Goal: Task Accomplishment & Management: Use online tool/utility

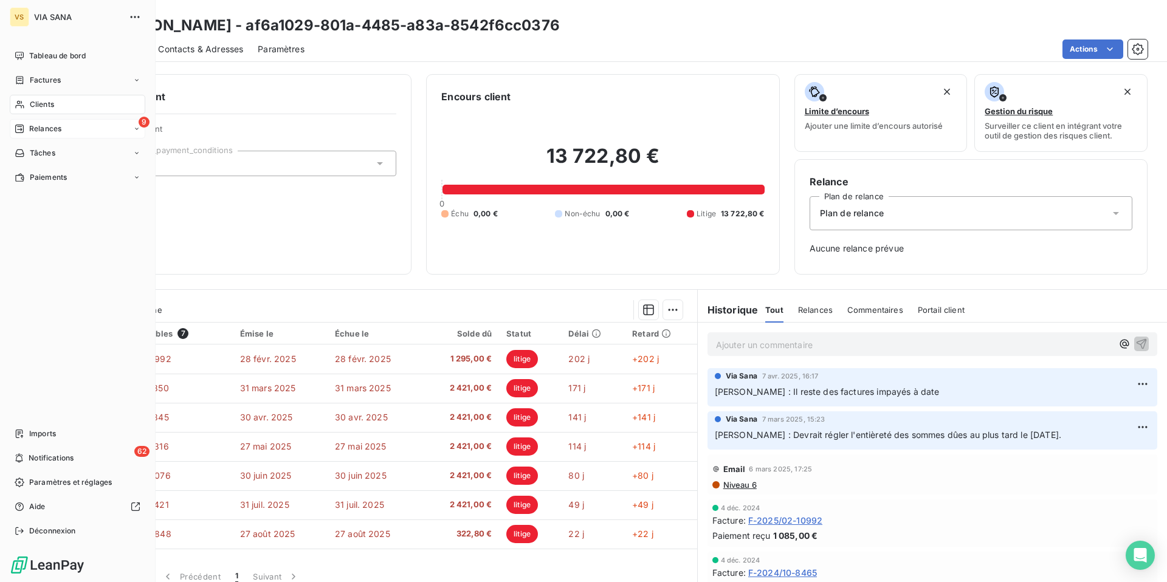
click at [29, 128] on span "Relances" at bounding box center [45, 128] width 32 height 11
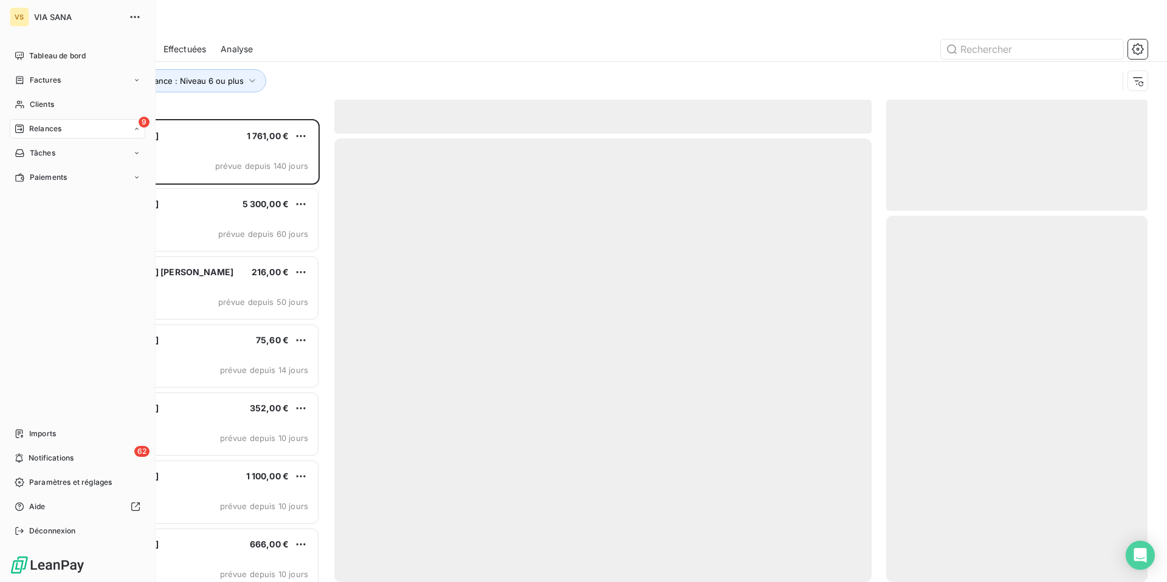
scroll to position [463, 261]
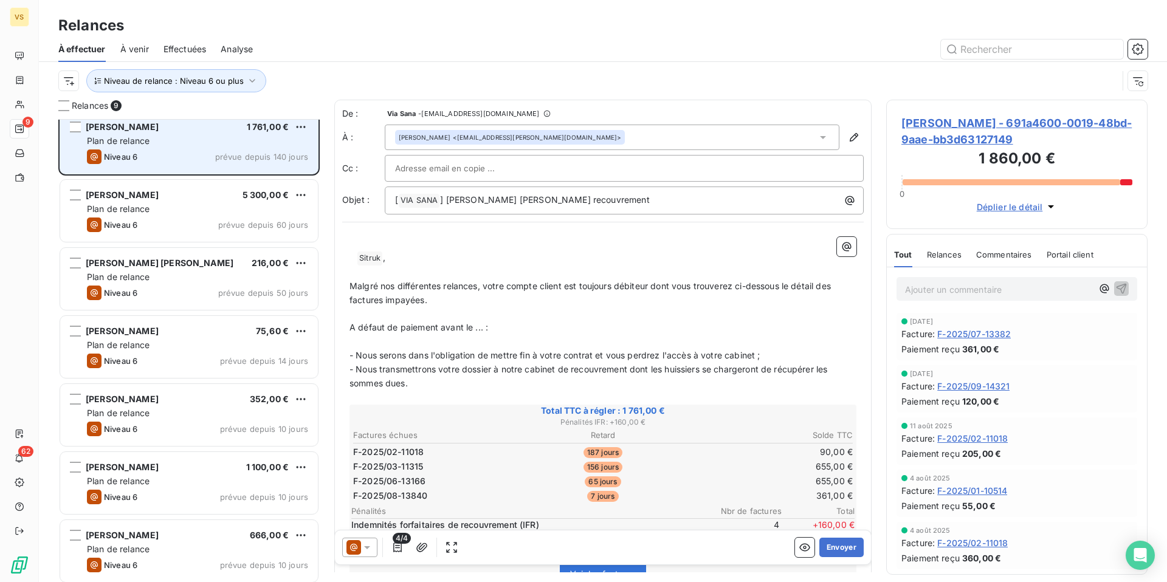
click at [248, 150] on div "Lydia Sitruk 1 761,00 € Plan de relance Niveau 6 prévue depuis 140 jours Manal …" at bounding box center [188, 350] width 261 height 463
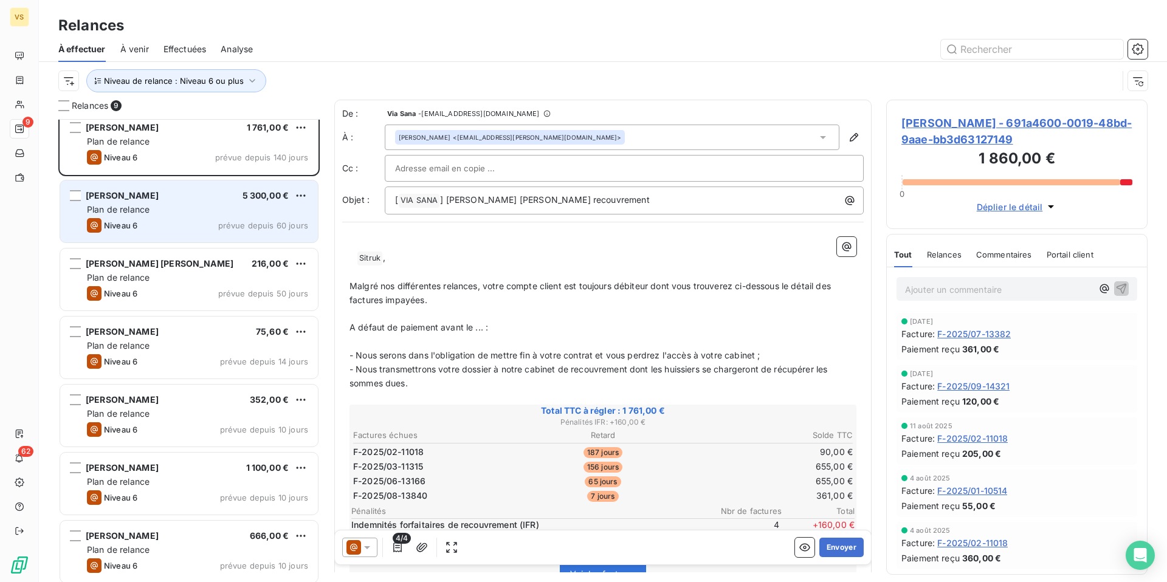
click at [230, 204] on div "Plan de relance" at bounding box center [197, 210] width 221 height 12
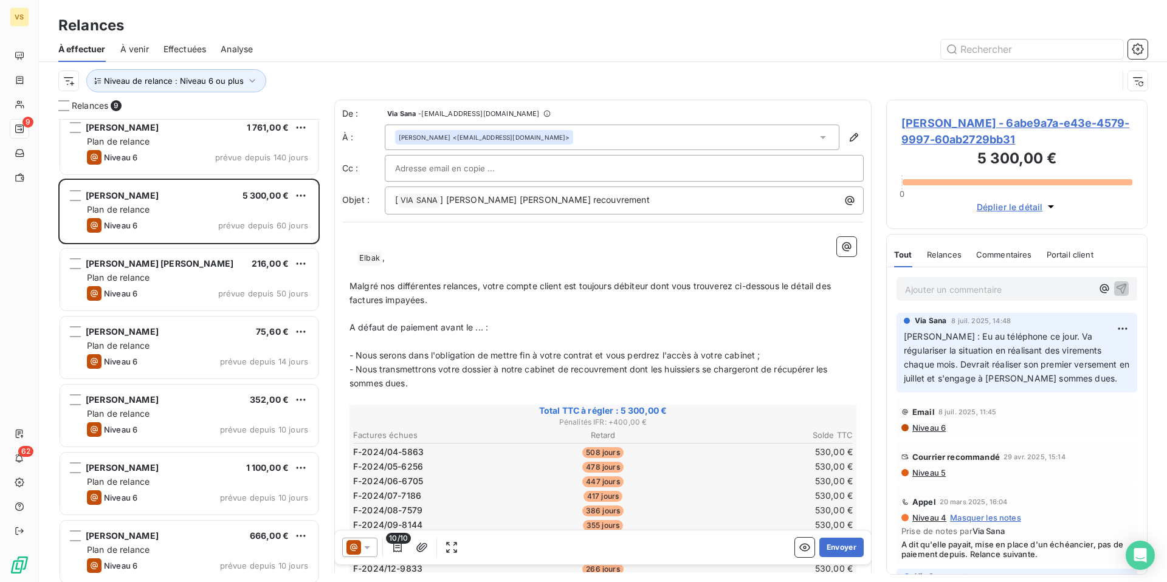
click at [1000, 294] on p "Ajouter un commentaire ﻿" at bounding box center [998, 289] width 187 height 15
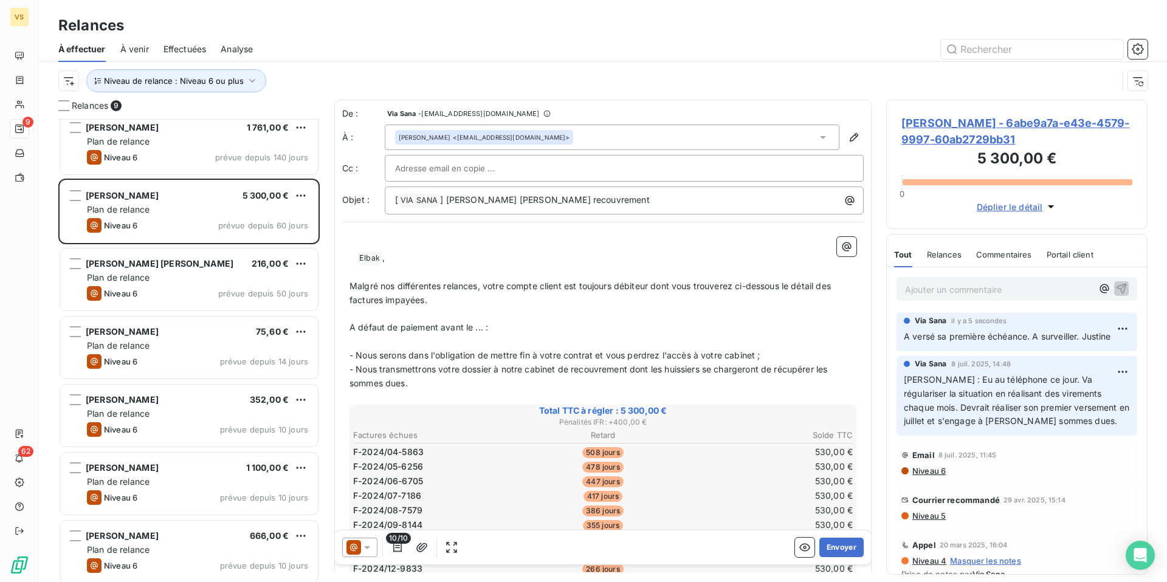
click at [962, 122] on span "Manal Elbak - 6abe9a7a-e43e-4579-9997-60ab2729bb31" at bounding box center [1016, 131] width 231 height 33
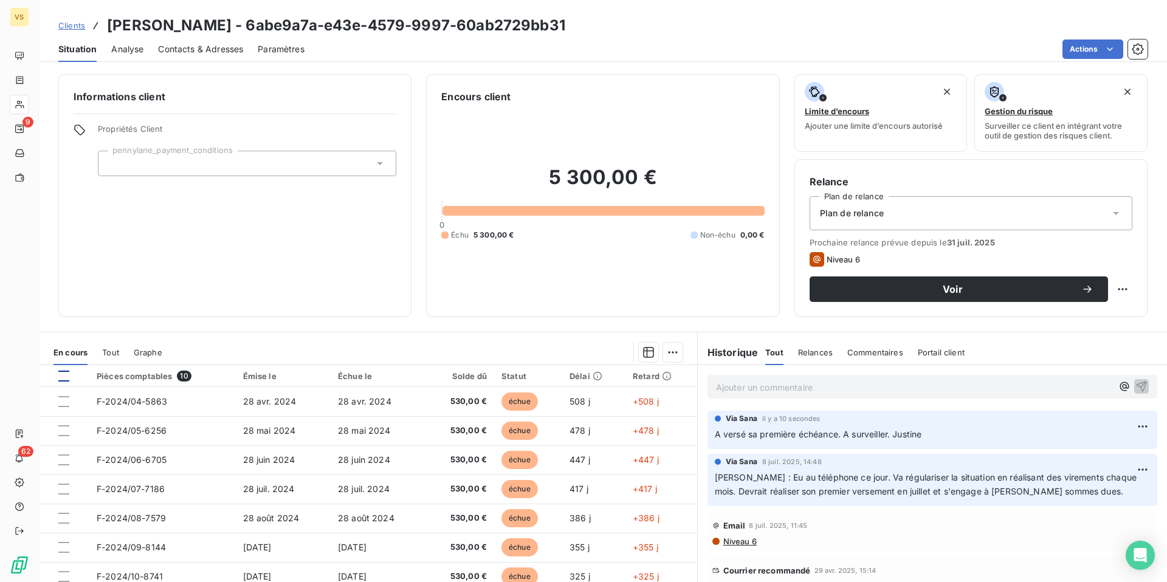
click at [66, 376] on div at bounding box center [63, 376] width 11 height 11
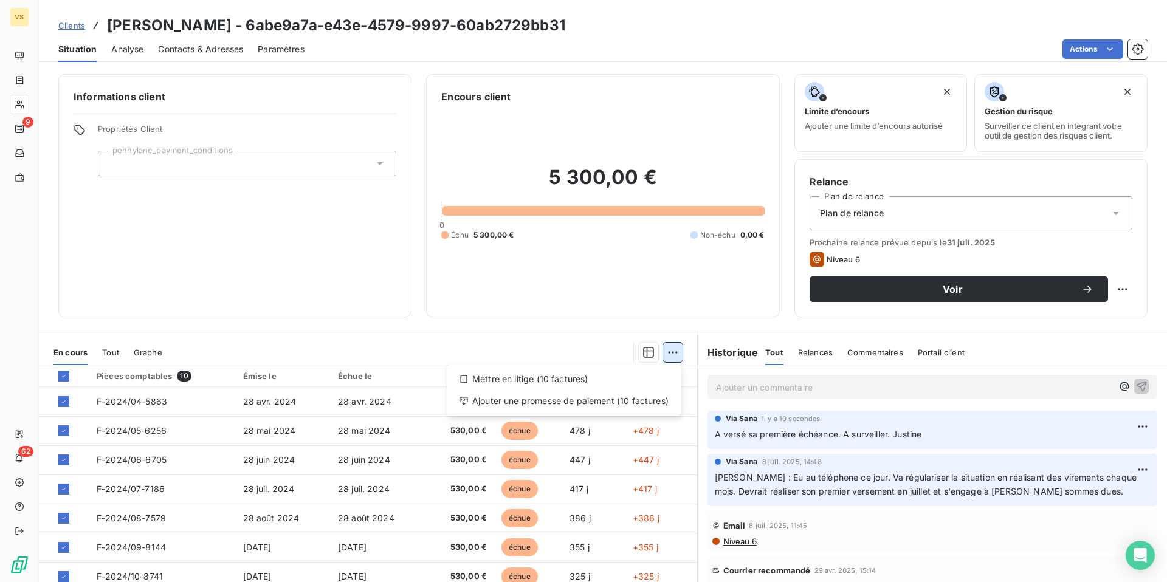
click at [676, 353] on html "VS 9 62 Clients Manal Elbak - 6abe9a7a-e43e-4579-9997-60ab2729bb31 Situation An…" at bounding box center [583, 291] width 1167 height 582
click at [605, 399] on div "Ajouter une promesse de paiement (10 factures)" at bounding box center [564, 400] width 224 height 19
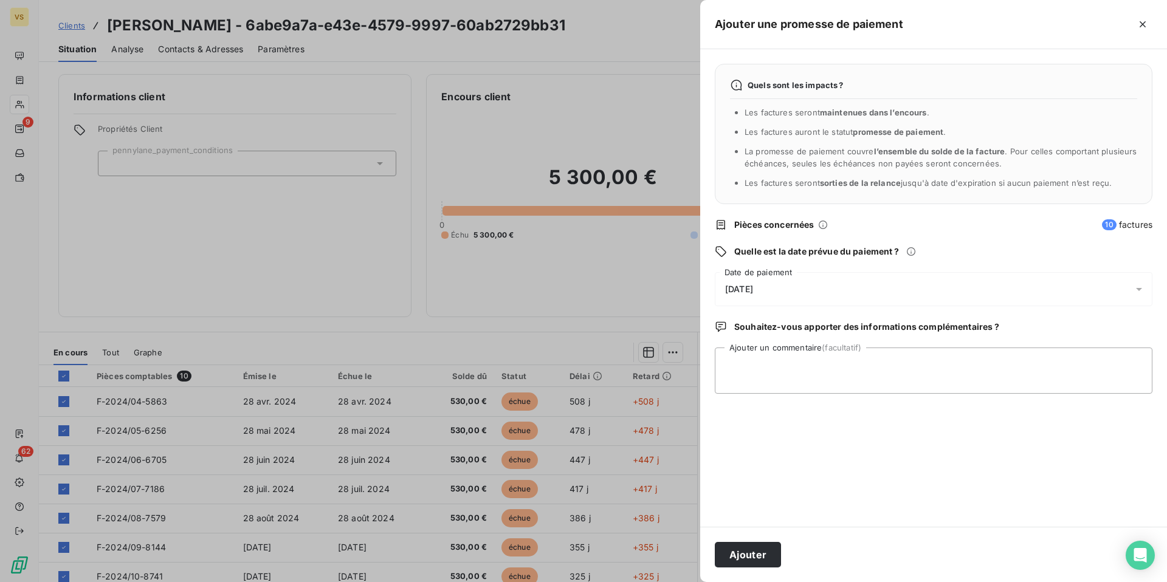
click at [753, 292] on span "19/09/2025" at bounding box center [739, 289] width 28 height 10
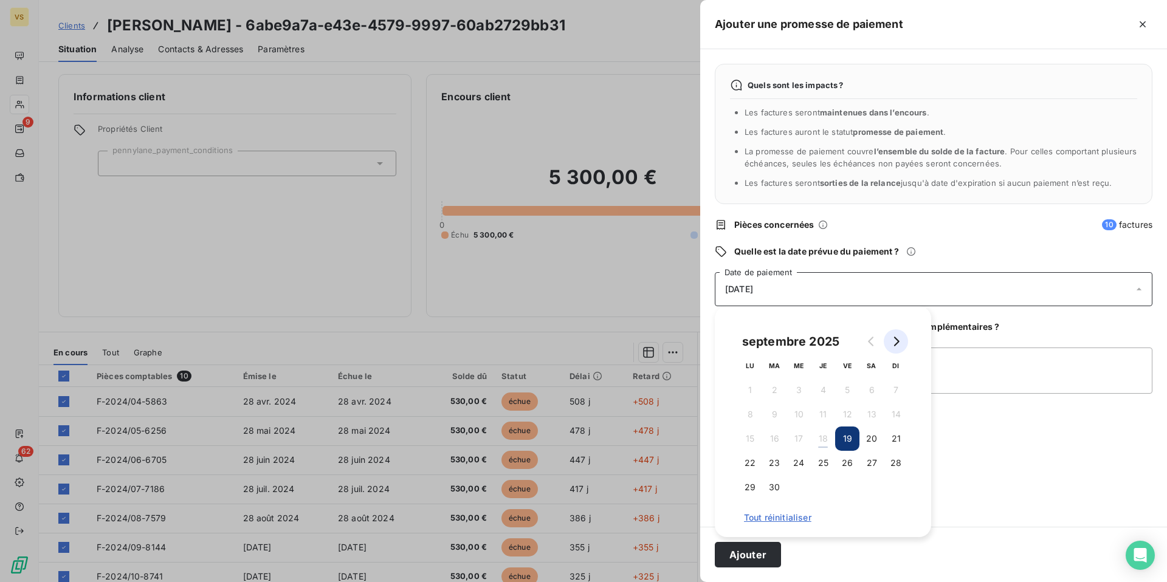
click at [895, 342] on icon "Go to next month" at bounding box center [896, 342] width 10 height 10
click at [844, 413] on button "10" at bounding box center [847, 414] width 24 height 24
click at [751, 556] on button "Ajouter" at bounding box center [748, 555] width 66 height 26
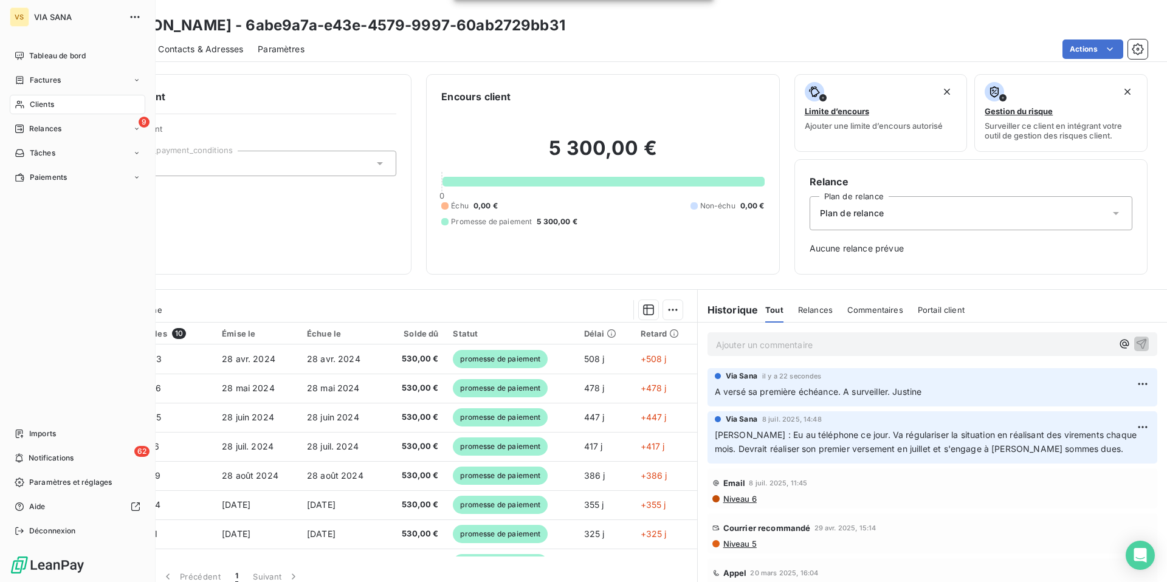
click at [41, 103] on span "Clients" at bounding box center [42, 104] width 24 height 11
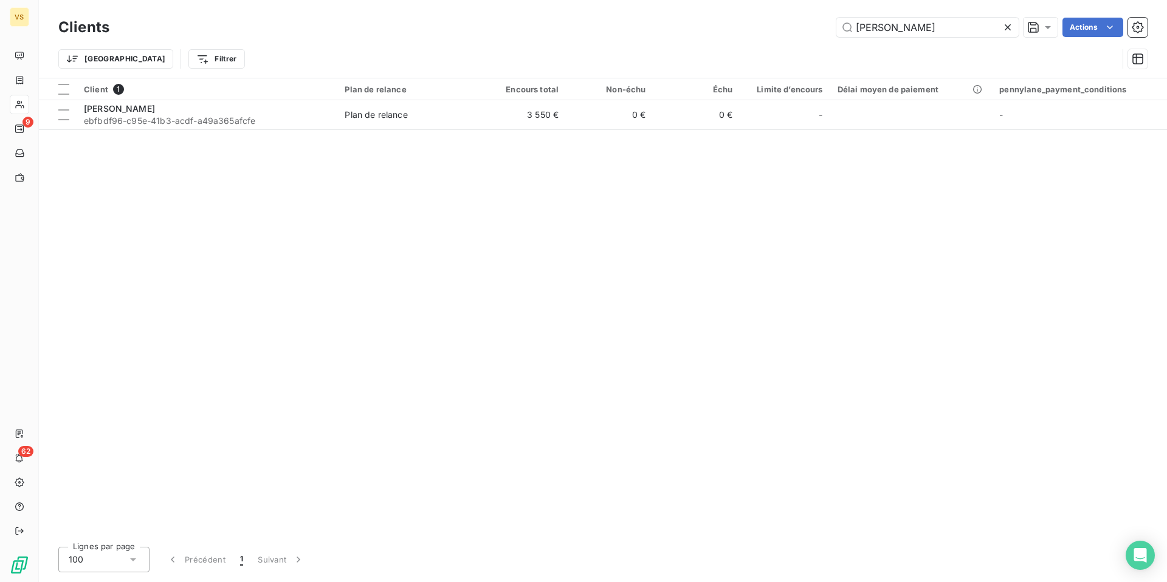
click at [1009, 29] on icon at bounding box center [1008, 27] width 12 height 12
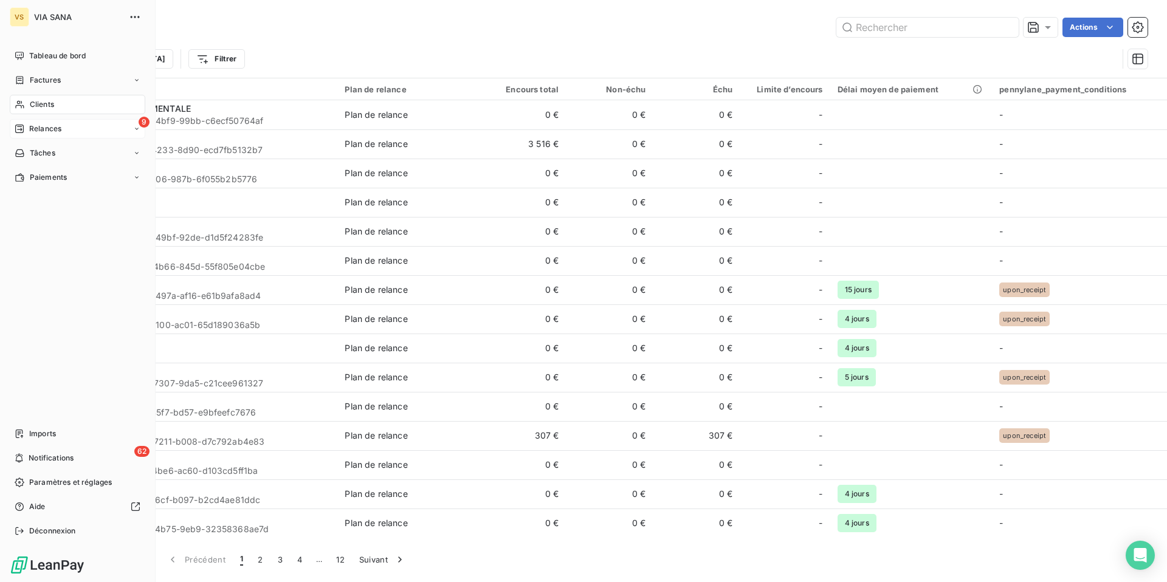
click at [21, 128] on icon at bounding box center [19, 129] width 9 height 9
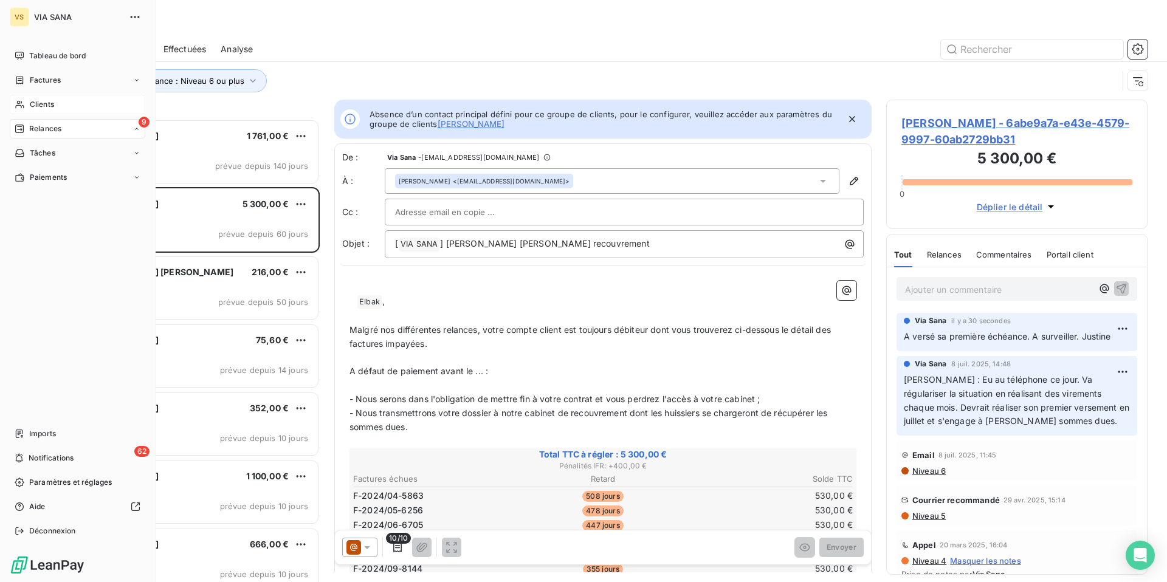
scroll to position [1, 1]
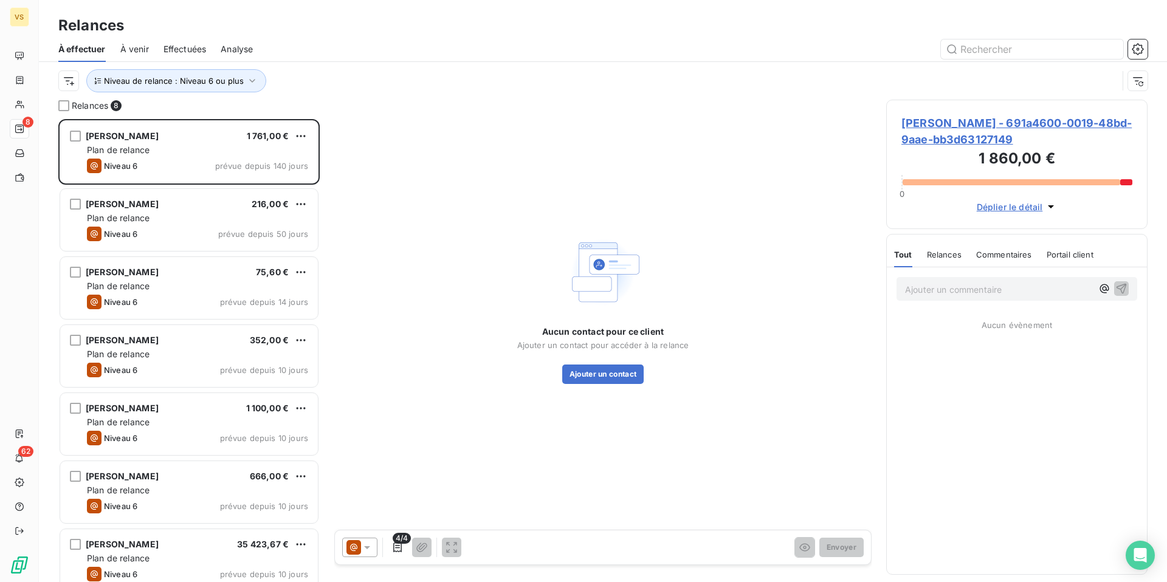
scroll to position [463, 261]
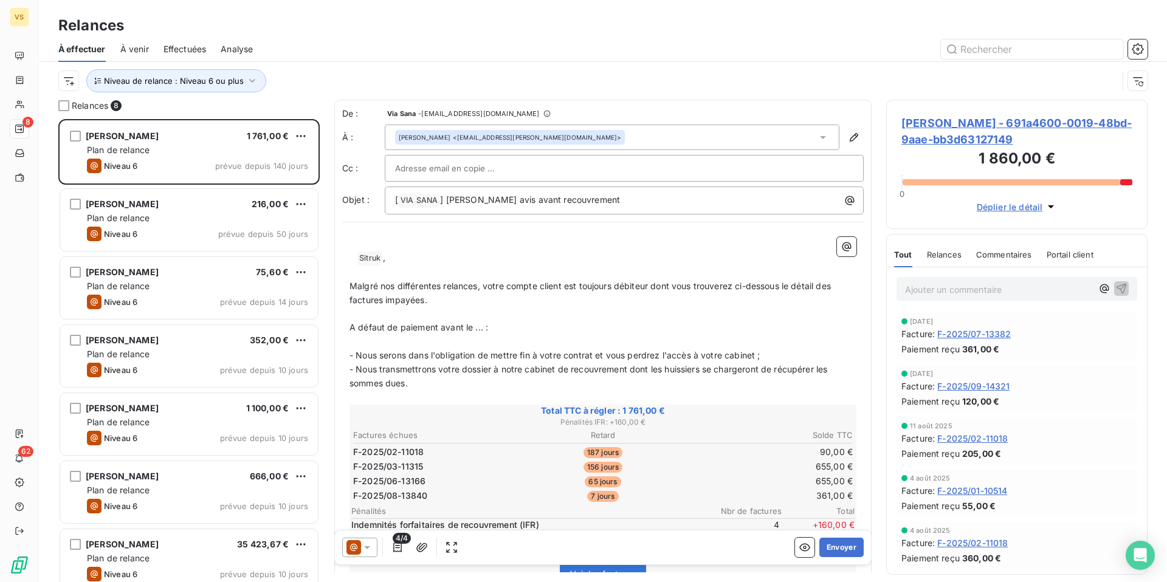
click at [198, 207] on div "Nicola Sargel Salvador 216,00 €" at bounding box center [197, 204] width 221 height 11
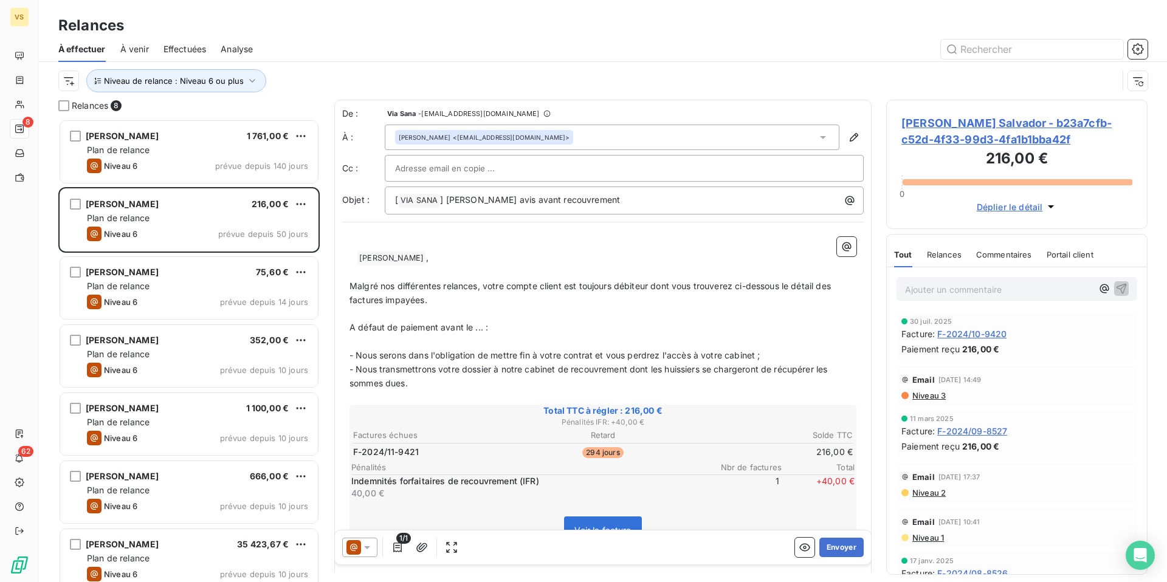
click at [365, 548] on icon at bounding box center [367, 548] width 12 height 12
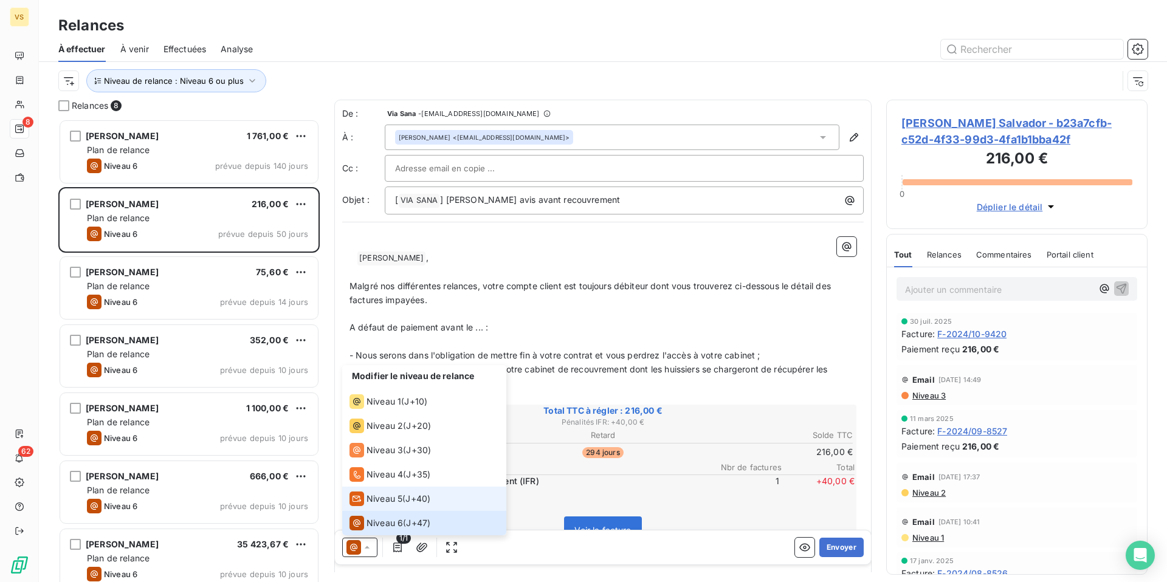
click at [380, 498] on span "Niveau 5" at bounding box center [384, 499] width 36 height 12
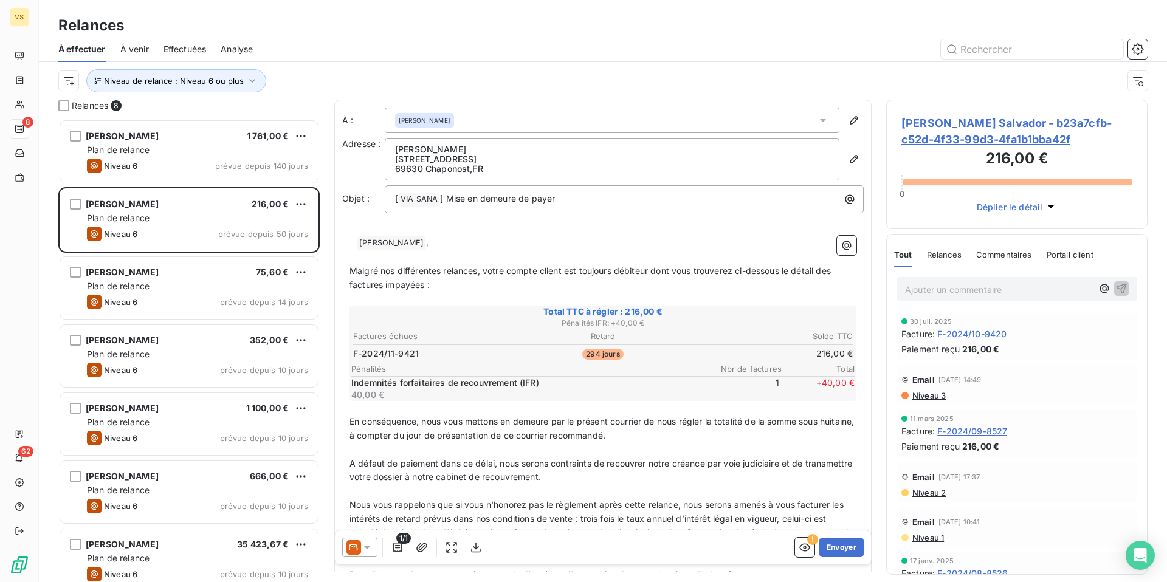
click at [351, 241] on p "﻿ ﻿ Sargel Salvador ﻿ ," at bounding box center [602, 243] width 507 height 15
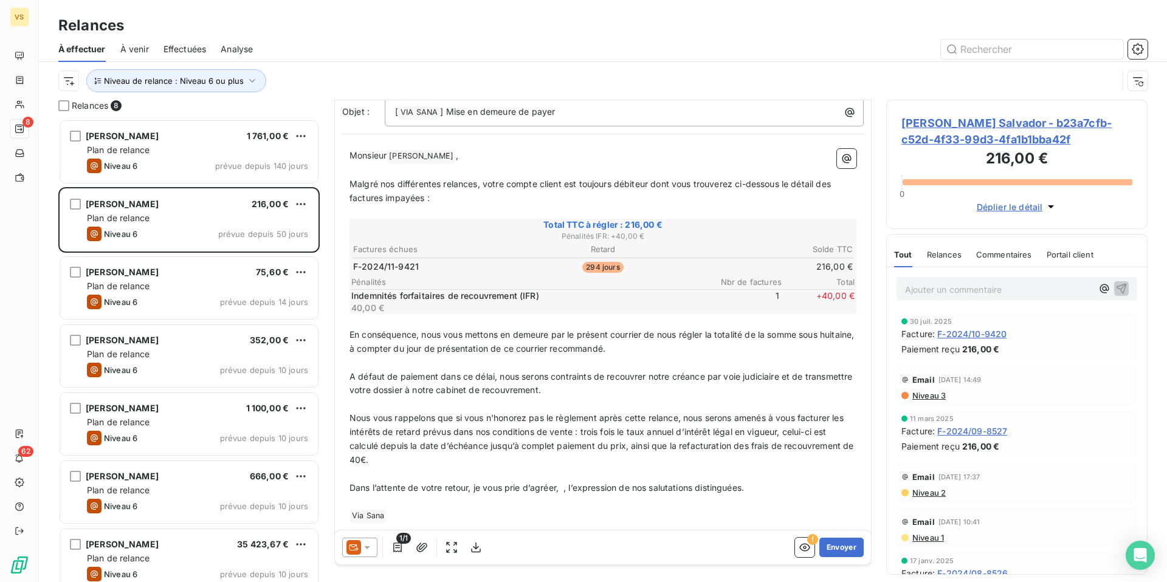
scroll to position [101, 0]
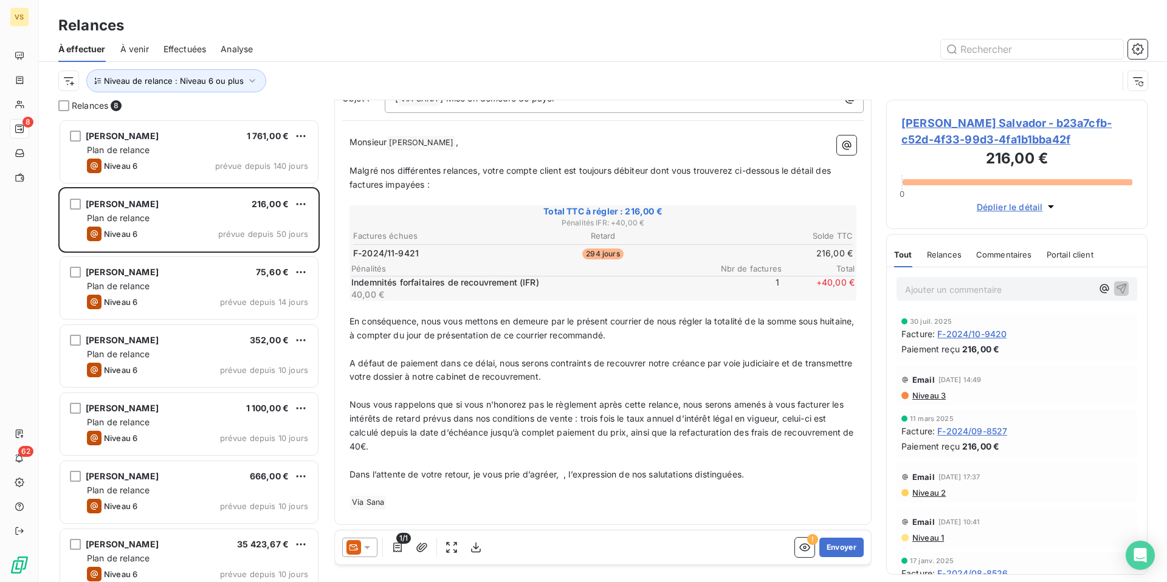
click at [564, 476] on p "Dans l’attente de votre retour, je vous prie d’agréer, ﻿ , l’expression de nos …" at bounding box center [602, 475] width 507 height 14
click at [519, 429] on span "Nous vous rappelons que si vous n'honorez pas le règlement après cette relance,…" at bounding box center [602, 425] width 507 height 52
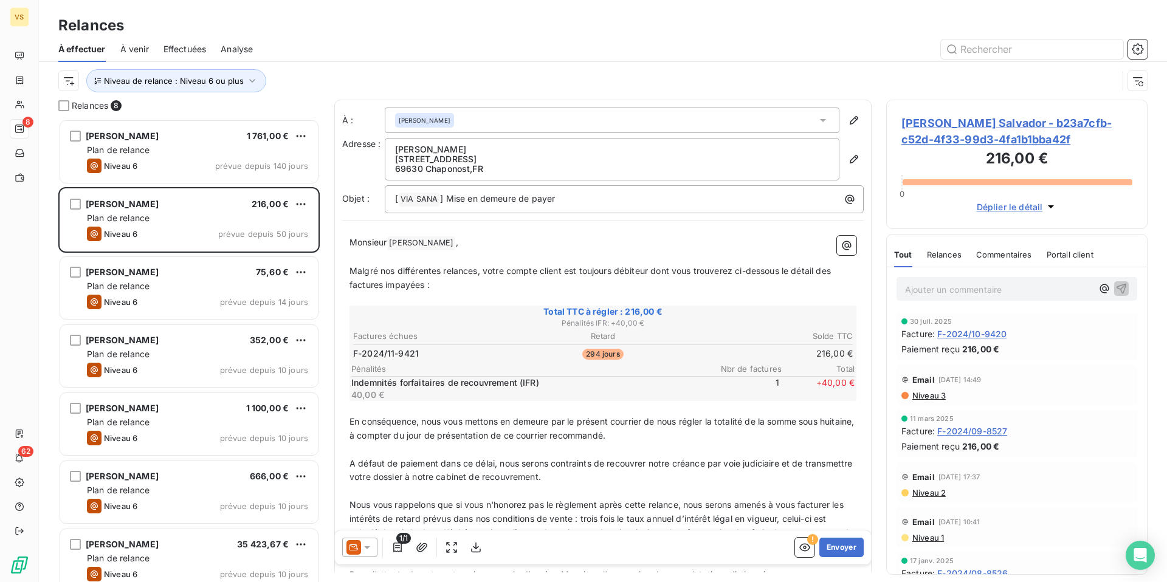
scroll to position [463, 261]
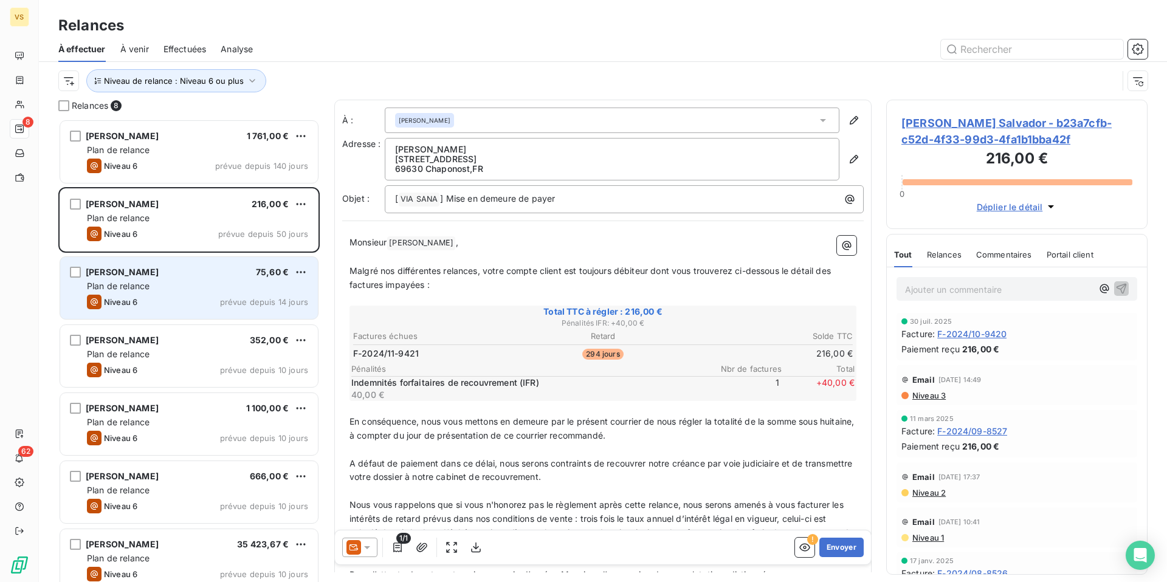
click at [116, 296] on div "Niveau 6" at bounding box center [112, 302] width 50 height 15
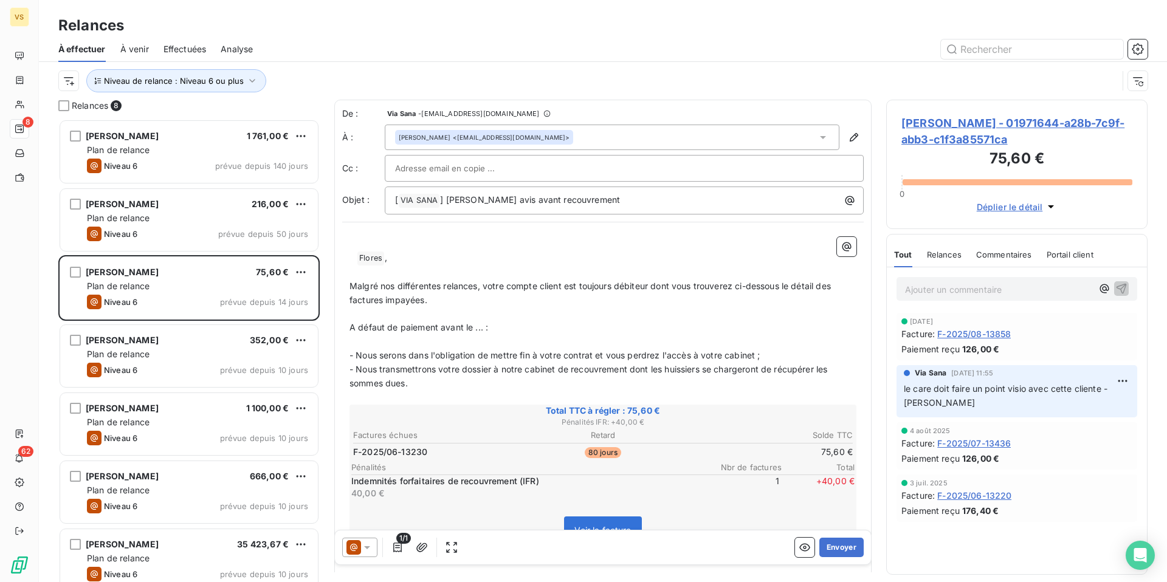
scroll to position [463, 261]
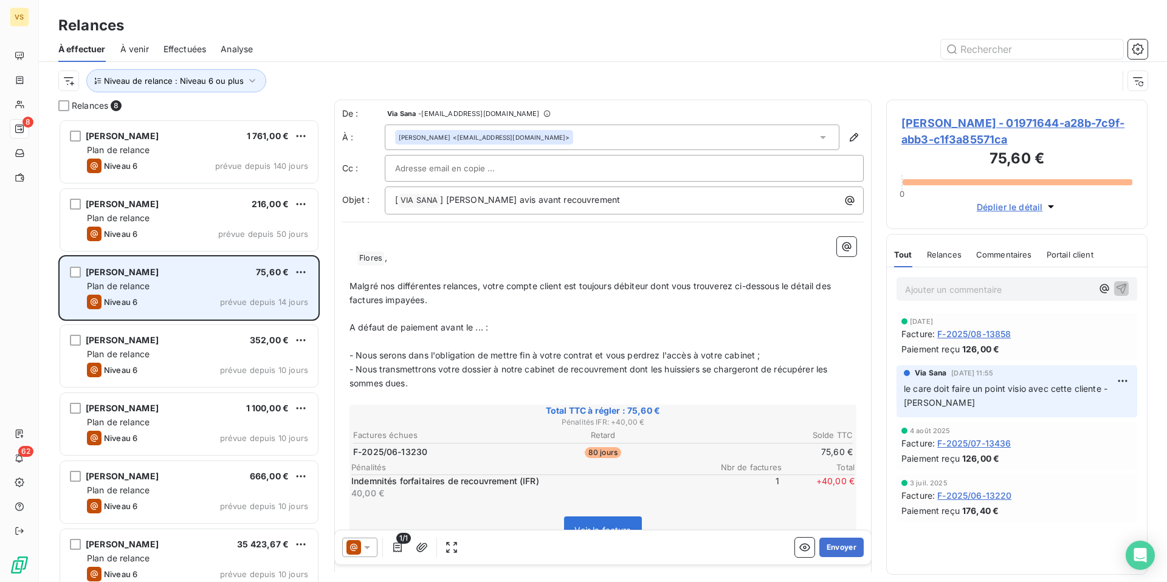
click at [174, 283] on div "Plan de relance" at bounding box center [197, 286] width 221 height 12
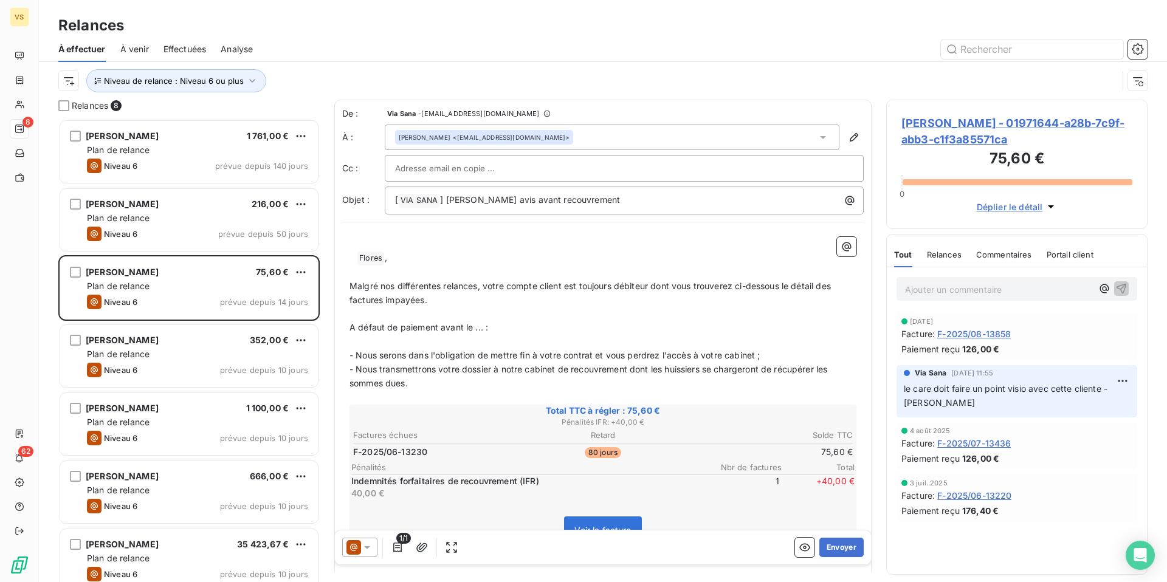
click at [988, 120] on span "Irma Patricia Flores - 01971644-a28b-7c9f-abb3-c1f3a85571ca" at bounding box center [1016, 131] width 231 height 33
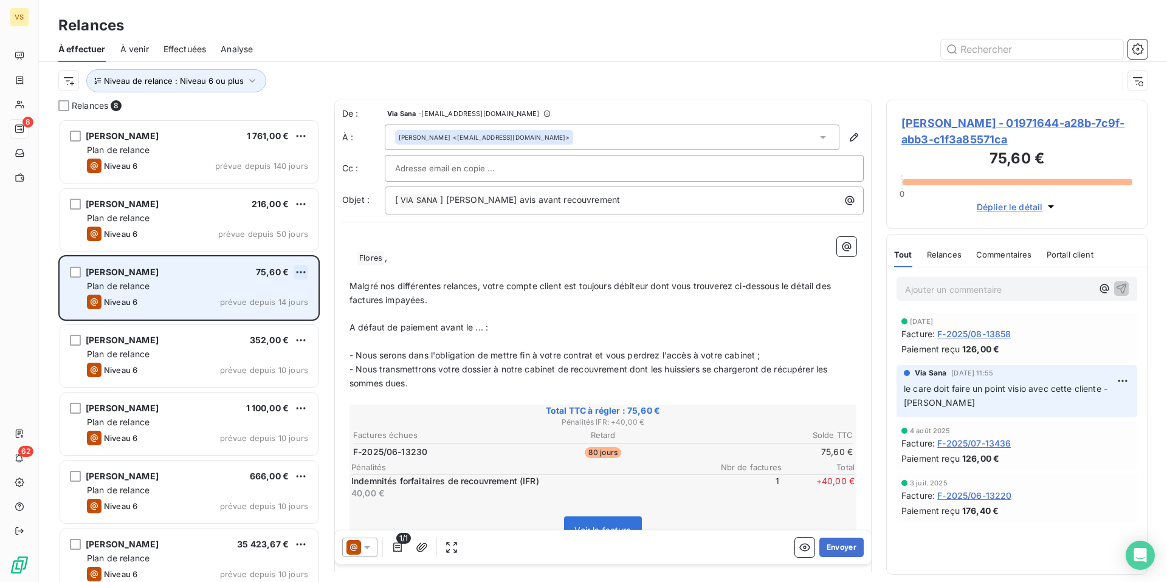
click at [308, 270] on html "VS 8 62 Relances À effectuer À venir Effectuées Analyse Niveau de relance : Niv…" at bounding box center [583, 291] width 1167 height 582
click at [247, 299] on div "Replanifier cette action" at bounding box center [248, 296] width 109 height 19
select select "8"
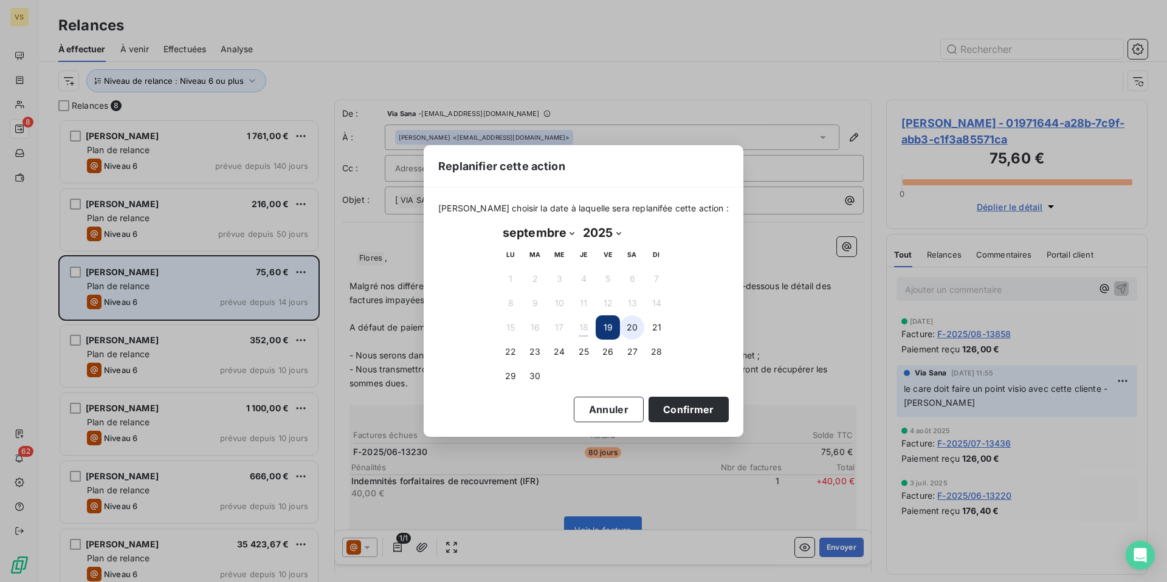
click at [628, 328] on button "20" at bounding box center [632, 327] width 24 height 24
click at [691, 412] on button "Confirmer" at bounding box center [688, 410] width 80 height 26
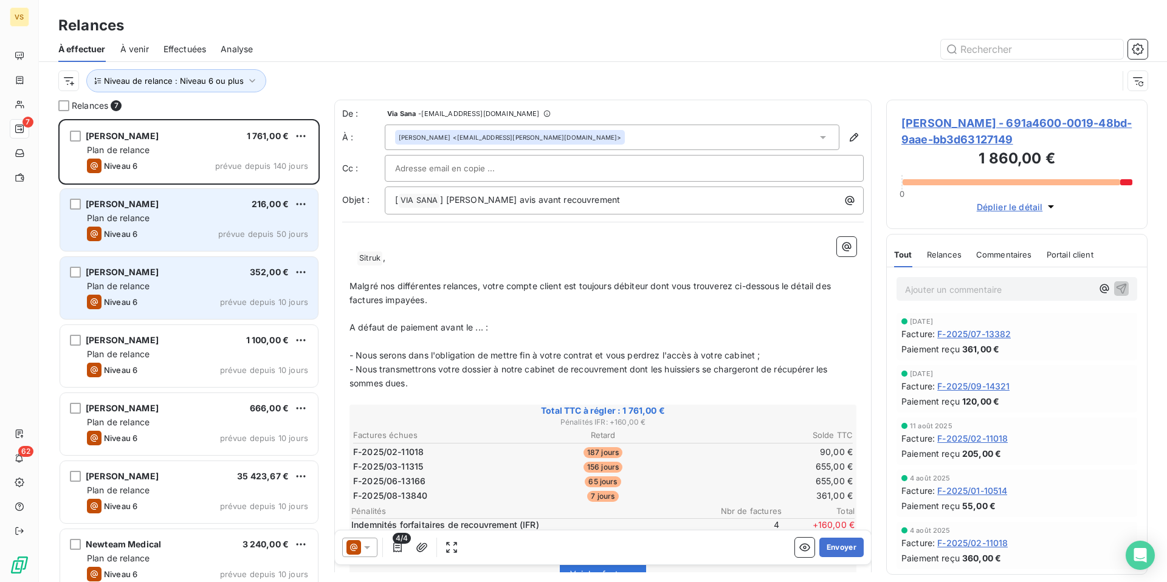
click at [175, 211] on div "Nicola Sargel Salvador 216,00 € Plan de relance Niveau 6 prévue depuis 50 jours" at bounding box center [189, 220] width 258 height 62
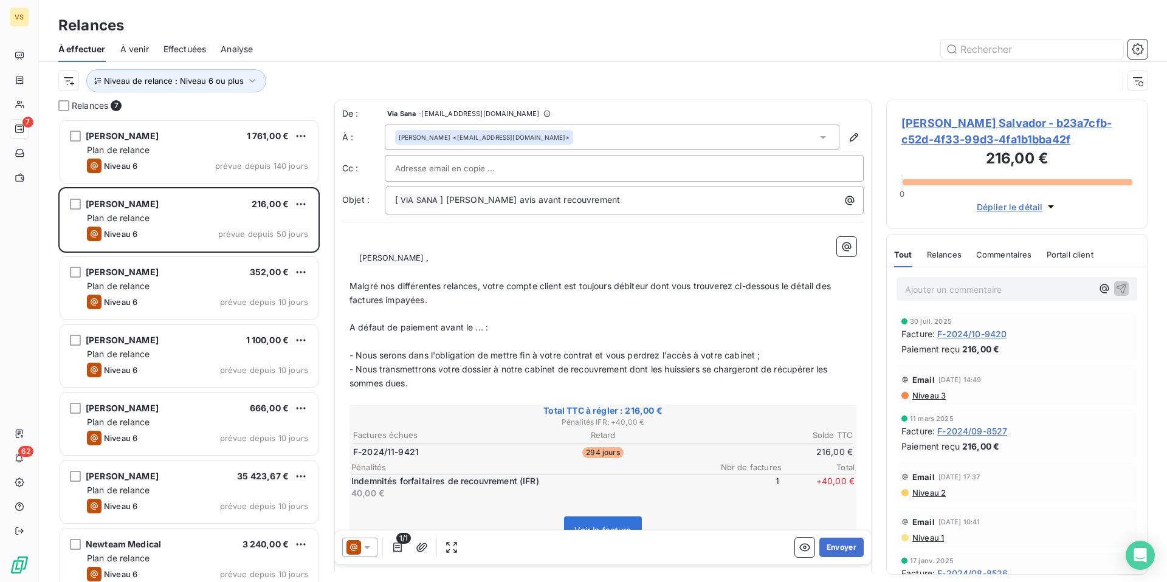
scroll to position [463, 261]
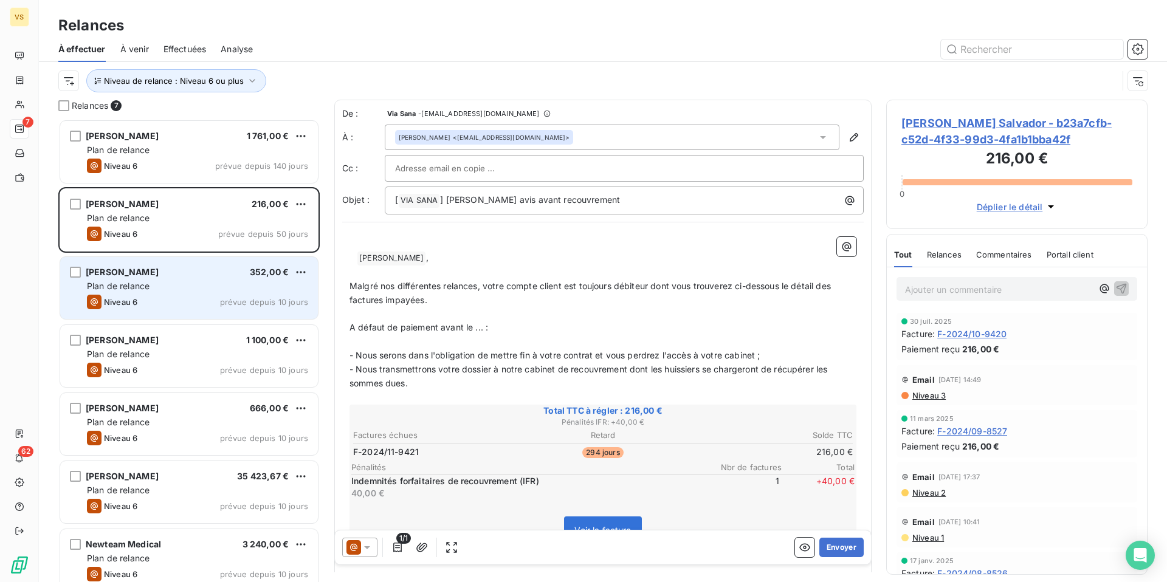
click at [179, 304] on div "Niveau 6 prévue depuis 10 jours" at bounding box center [197, 302] width 221 height 15
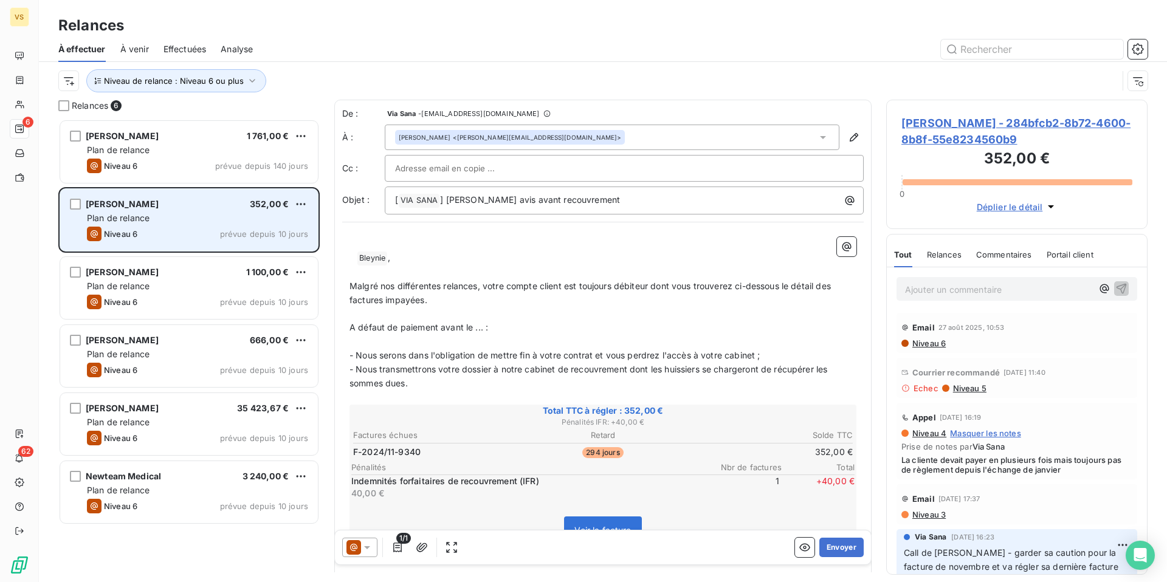
click at [191, 209] on div "Frédérique Bleynie 352,00 €" at bounding box center [197, 204] width 221 height 11
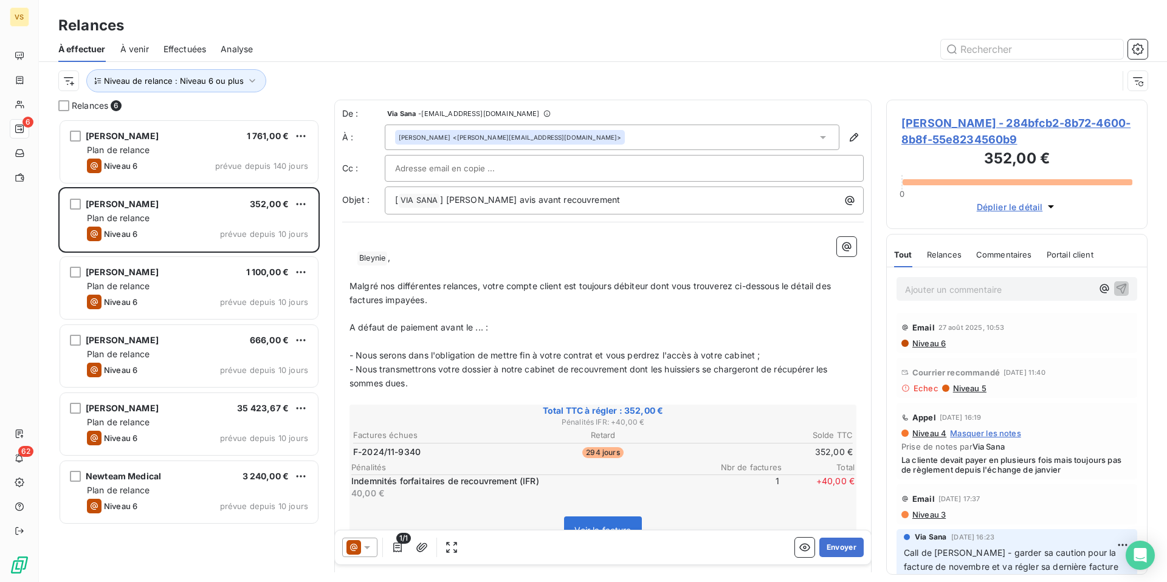
click at [947, 282] on div "Ajouter un commentaire ﻿" at bounding box center [998, 289] width 187 height 16
click at [946, 286] on p "Ajouter un commentaire ﻿" at bounding box center [998, 289] width 187 height 15
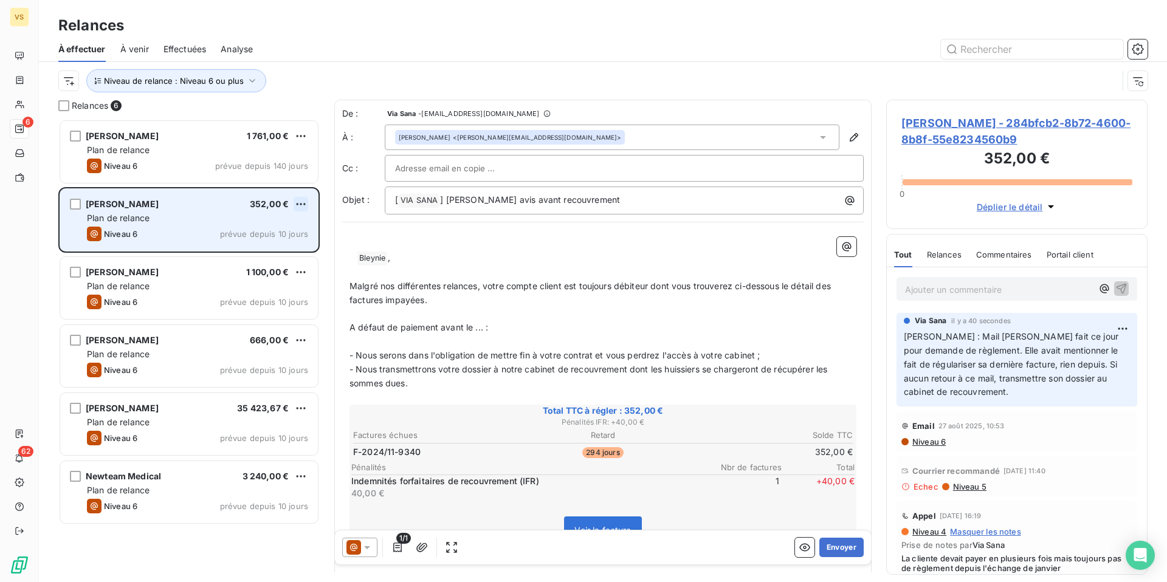
click at [298, 201] on html "VS 6 62 Relances À effectuer À venir Effectuées Analyse Niveau de relance : Niv…" at bounding box center [583, 291] width 1167 height 582
click at [264, 227] on div "Replanifier cette action" at bounding box center [248, 228] width 109 height 19
select select "8"
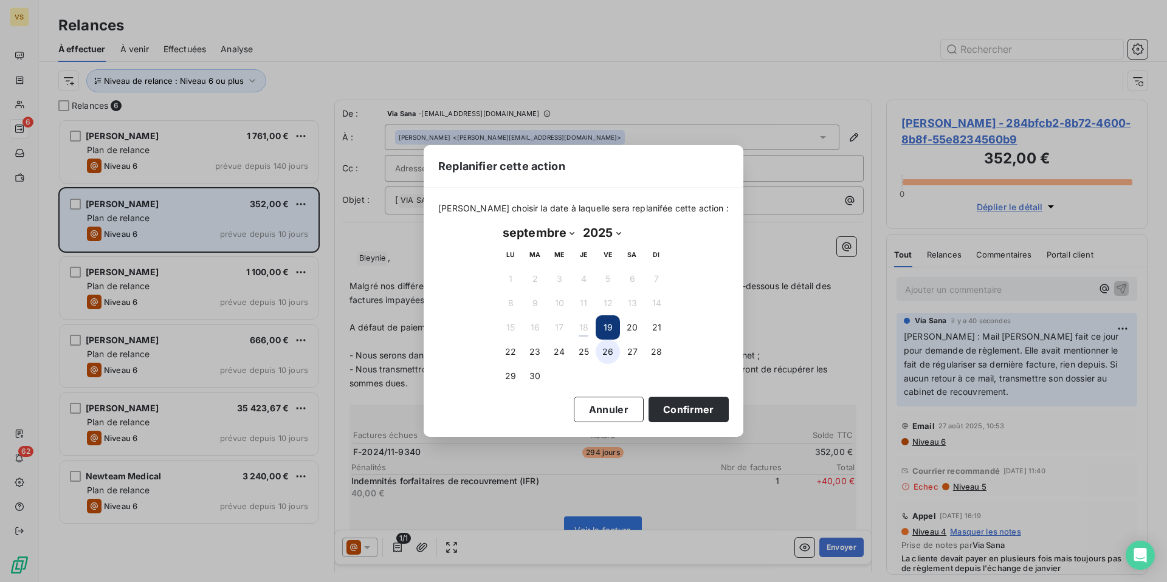
click at [614, 355] on button "26" at bounding box center [608, 352] width 24 height 24
click at [666, 396] on div "septembre 2025 Month: janvier février mars avril mai juin juillet août septembr…" at bounding box center [583, 306] width 187 height 182
click at [668, 413] on button "Confirmer" at bounding box center [688, 410] width 80 height 26
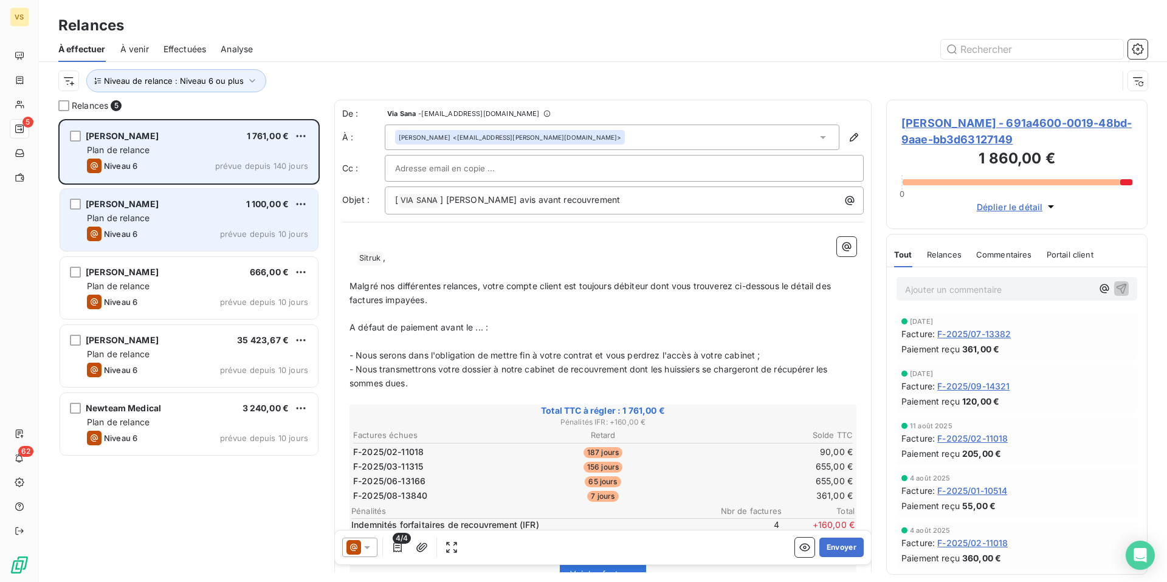
click at [155, 144] on div "Plan de relance" at bounding box center [197, 150] width 221 height 12
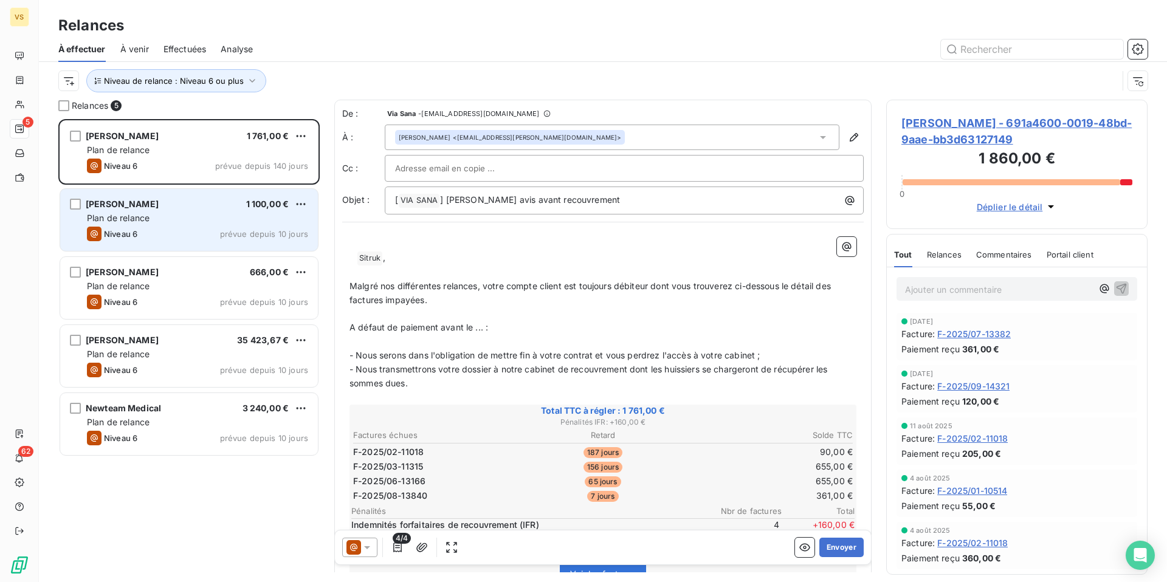
click at [933, 126] on span "Lydia Sitruk - 691a4600-0019-48bd-9aae-bb3d63127149" at bounding box center [1016, 131] width 231 height 33
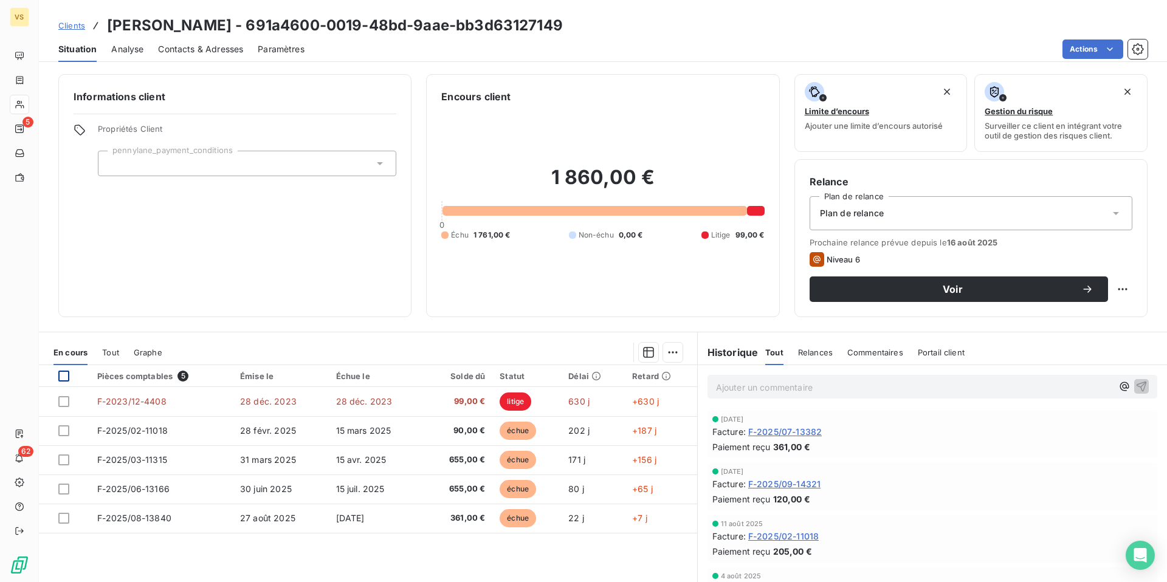
click at [65, 375] on div at bounding box center [63, 376] width 11 height 11
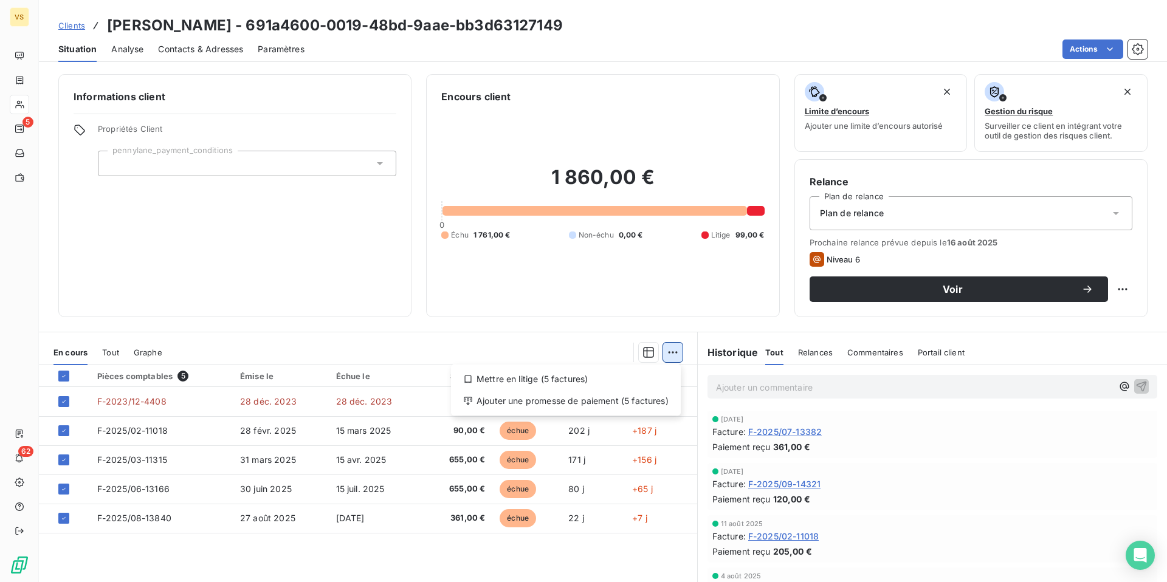
click at [676, 349] on html "VS 5 62 Clients Lydia Sitruk - 691a4600-0019-48bd-9aae-bb3d63127149 Situation A…" at bounding box center [583, 291] width 1167 height 582
click at [592, 401] on div "Ajouter une promesse de paiement (5 factures)" at bounding box center [566, 400] width 220 height 19
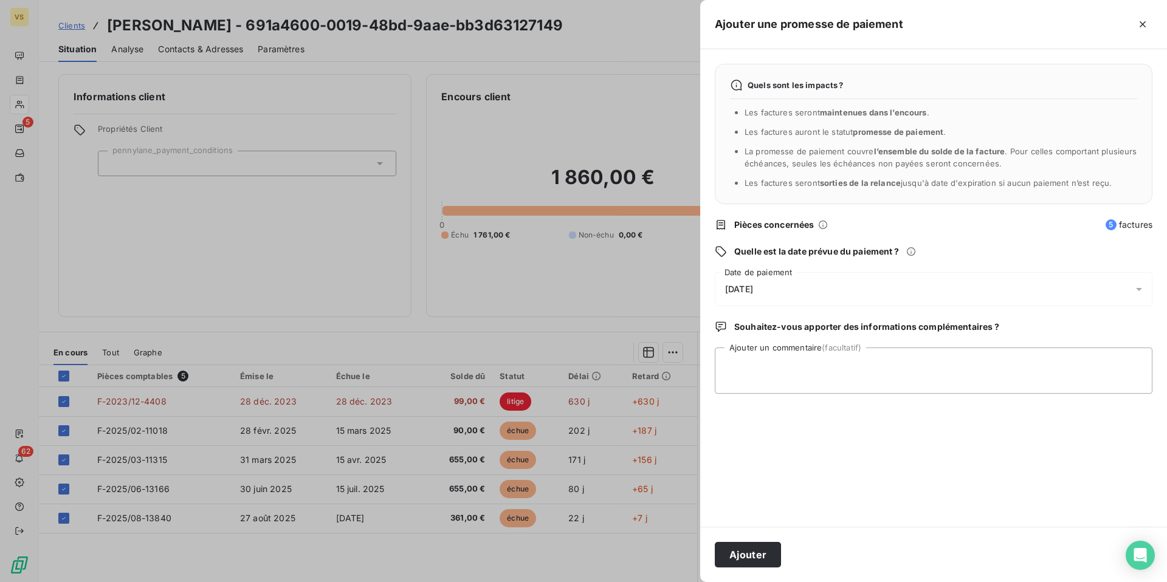
click at [753, 293] on span "19/09/2025" at bounding box center [739, 289] width 28 height 10
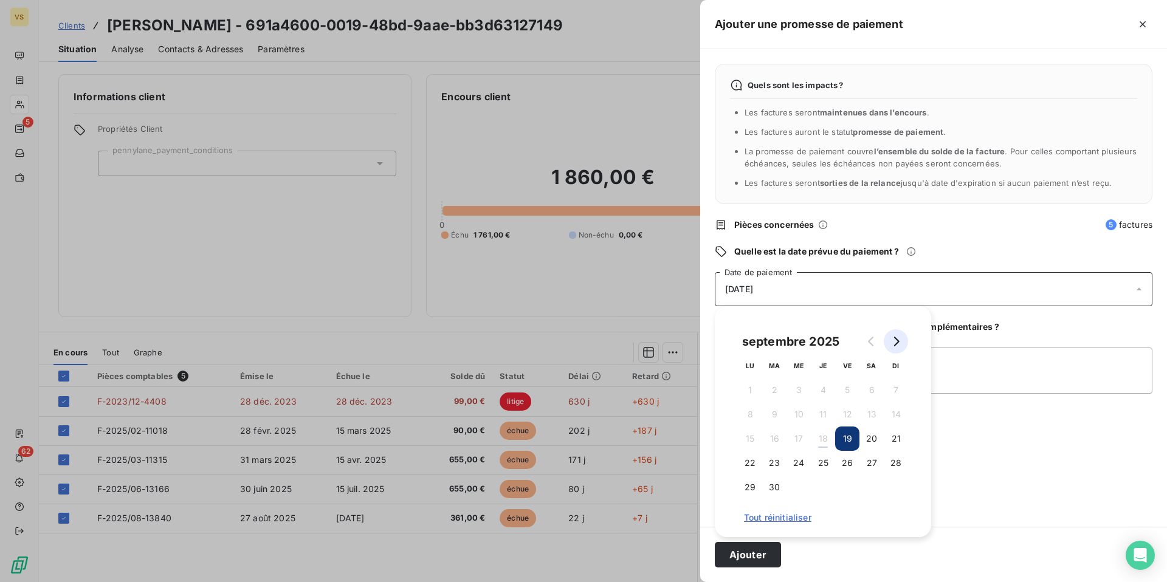
click at [898, 342] on icon "Go to next month" at bounding box center [896, 342] width 5 height 10
click at [849, 398] on button "3" at bounding box center [847, 390] width 24 height 24
click at [757, 556] on button "Ajouter" at bounding box center [748, 555] width 66 height 26
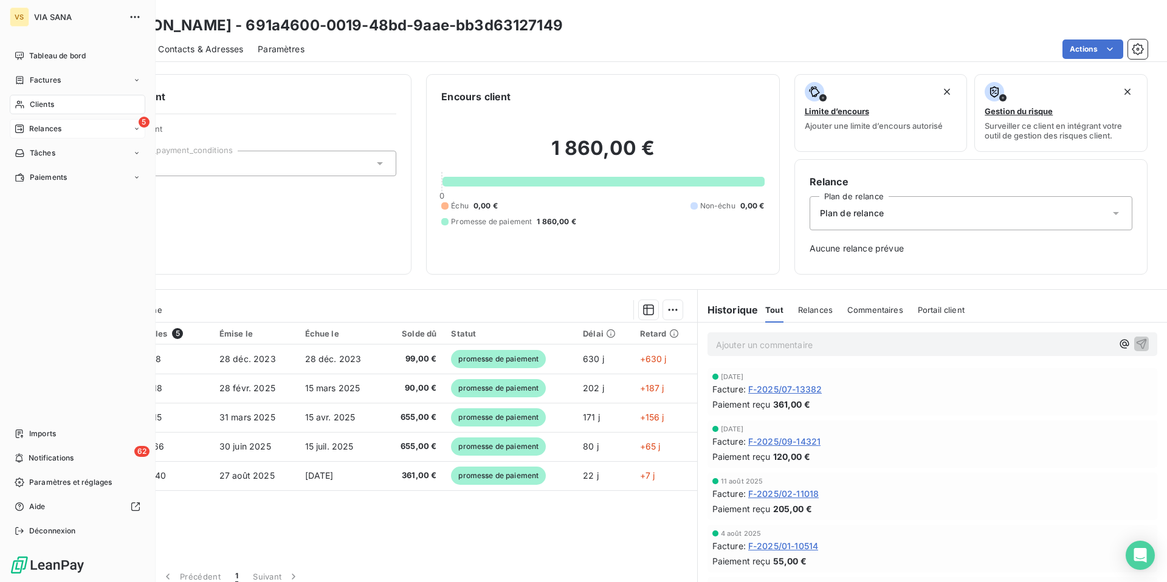
click at [49, 127] on span "Relances" at bounding box center [45, 128] width 32 height 11
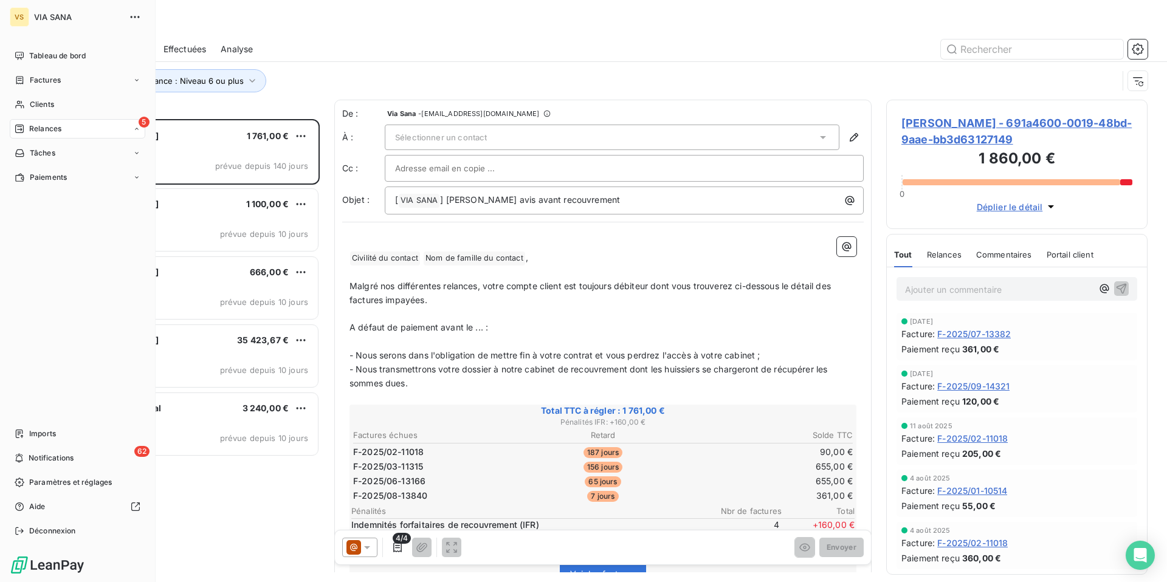
scroll to position [463, 261]
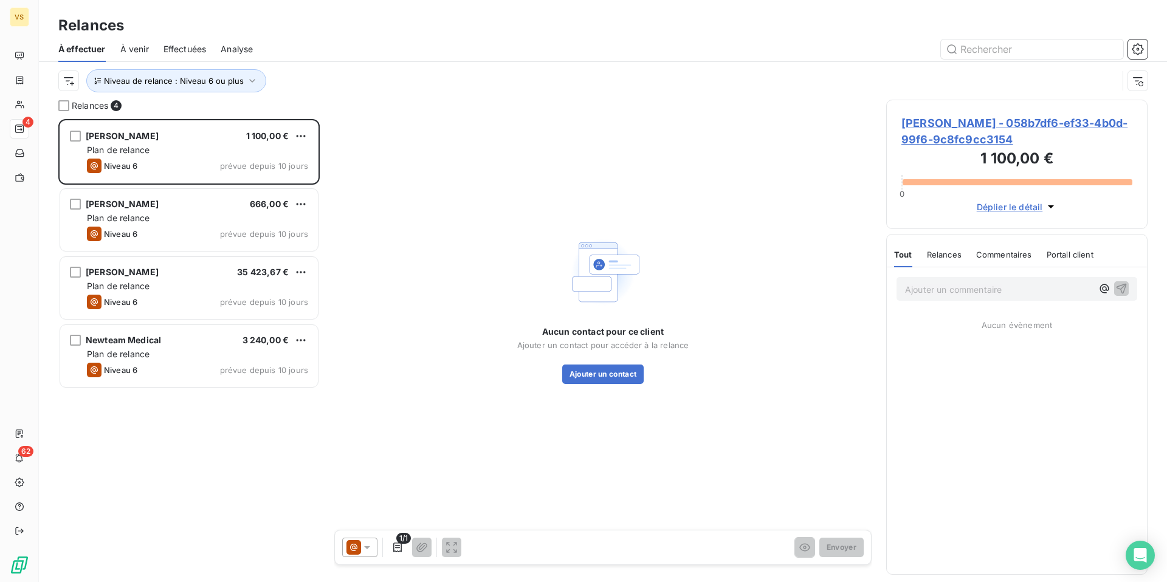
scroll to position [463, 261]
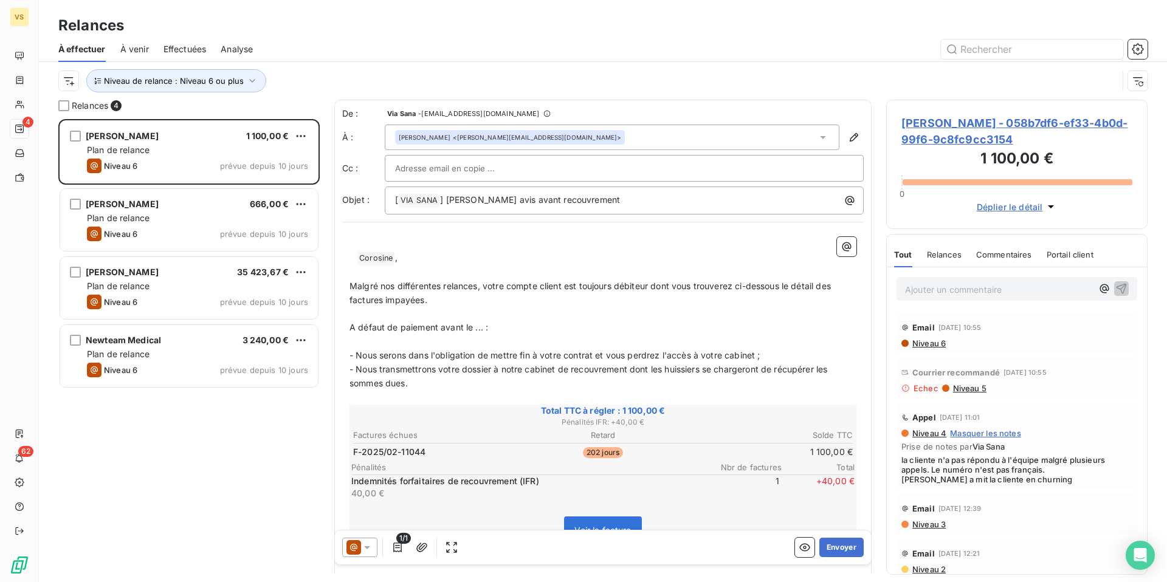
click at [193, 219] on div "Plan de relance" at bounding box center [197, 218] width 221 height 12
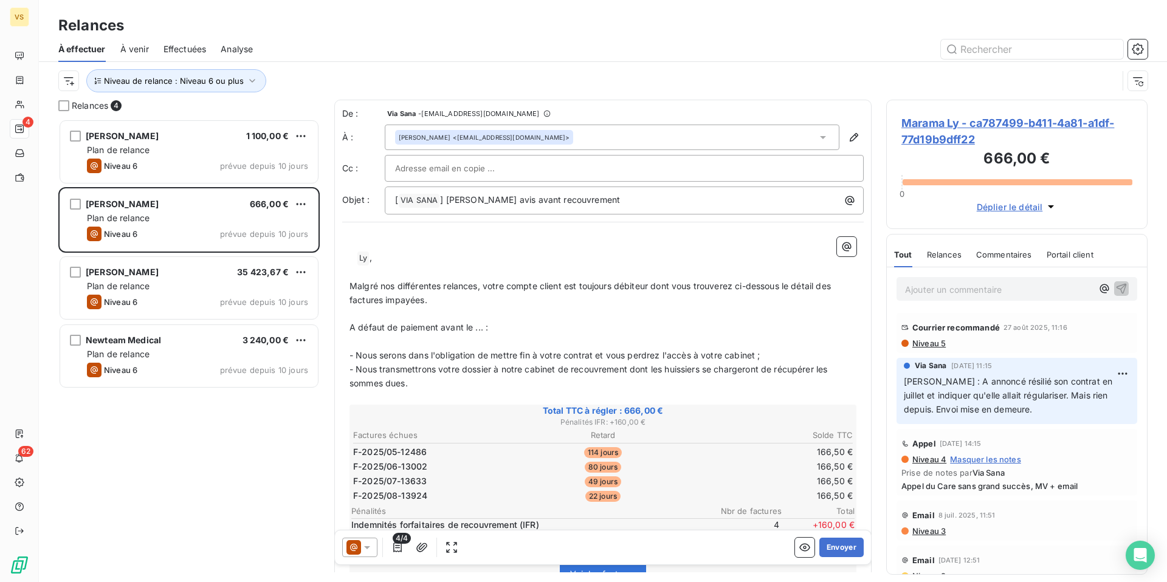
click at [351, 261] on p "﻿ ﻿ Ly ﻿ ," at bounding box center [602, 258] width 507 height 15
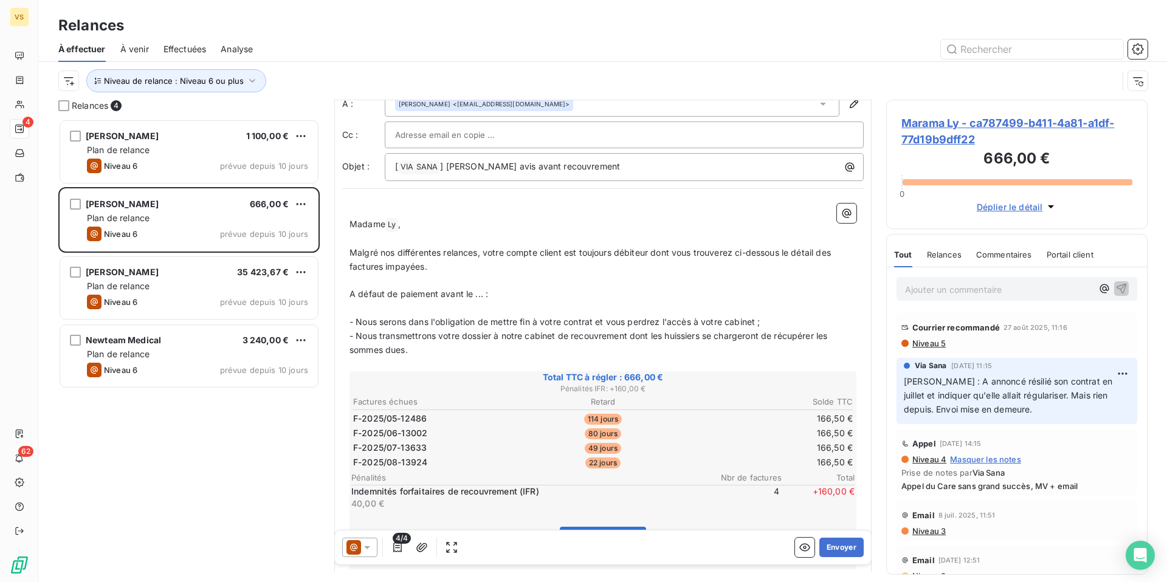
scroll to position [35, 0]
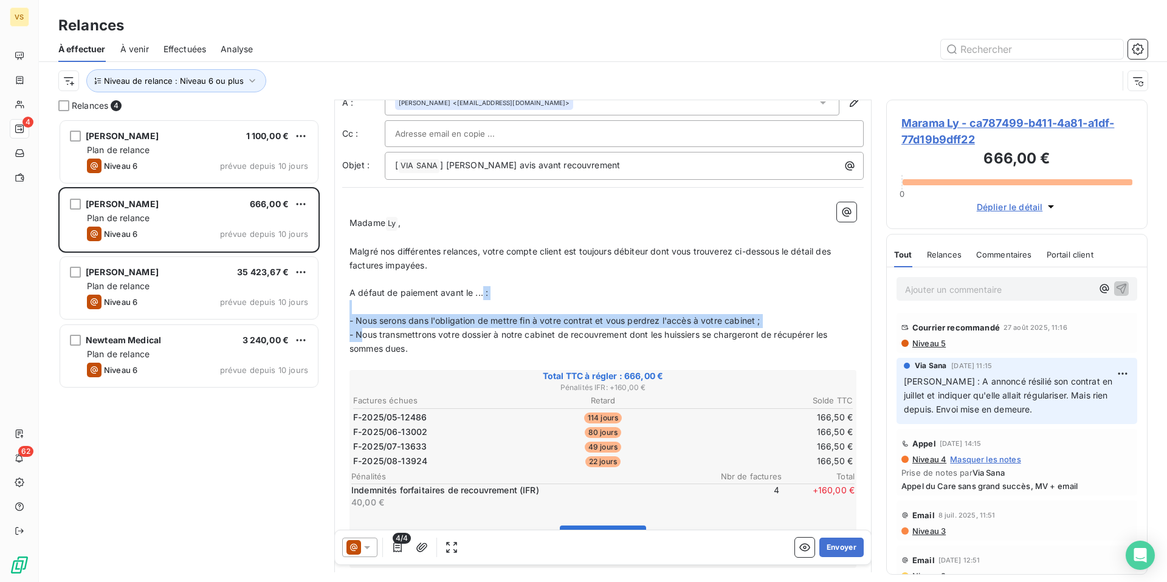
drag, startPoint x: 362, startPoint y: 333, endPoint x: 483, endPoint y: 294, distance: 127.2
click at [483, 294] on div "﻿ Madame [PERSON_NAME] ﻿ , ﻿ Malgré nos différentes relances, votre compte clie…" at bounding box center [602, 459] width 507 height 514
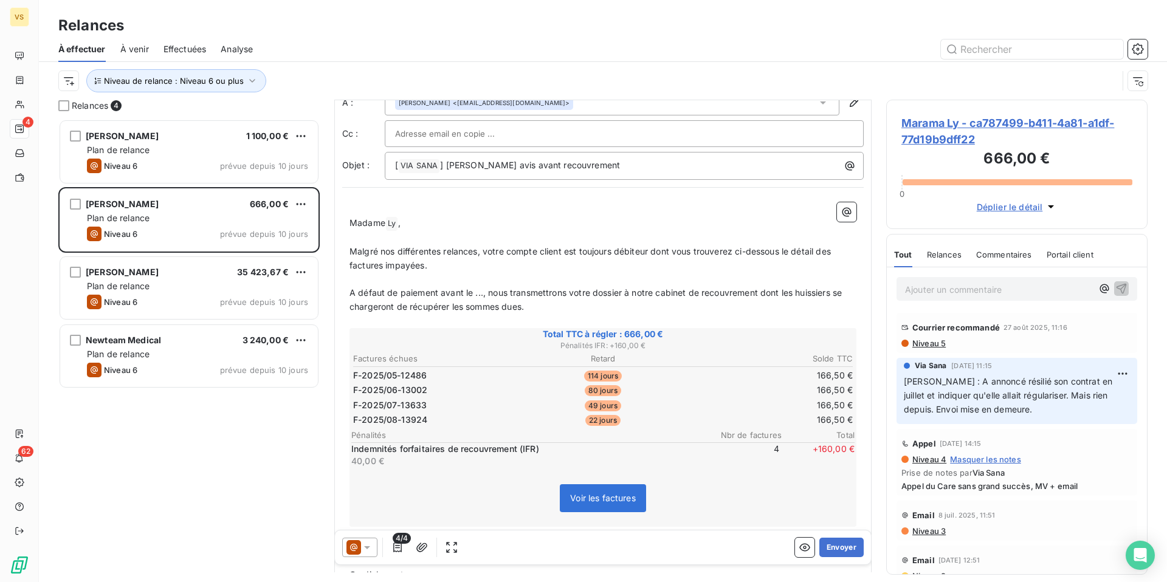
click at [762, 292] on span "A défaut de paiement avant le ..., nous transmettrons votre dossier à notre cab…" at bounding box center [596, 299] width 495 height 24
click at [523, 308] on span "A défaut de paiement avant le ..., nous transmettrons votre dossier à notre cab…" at bounding box center [596, 299] width 495 height 24
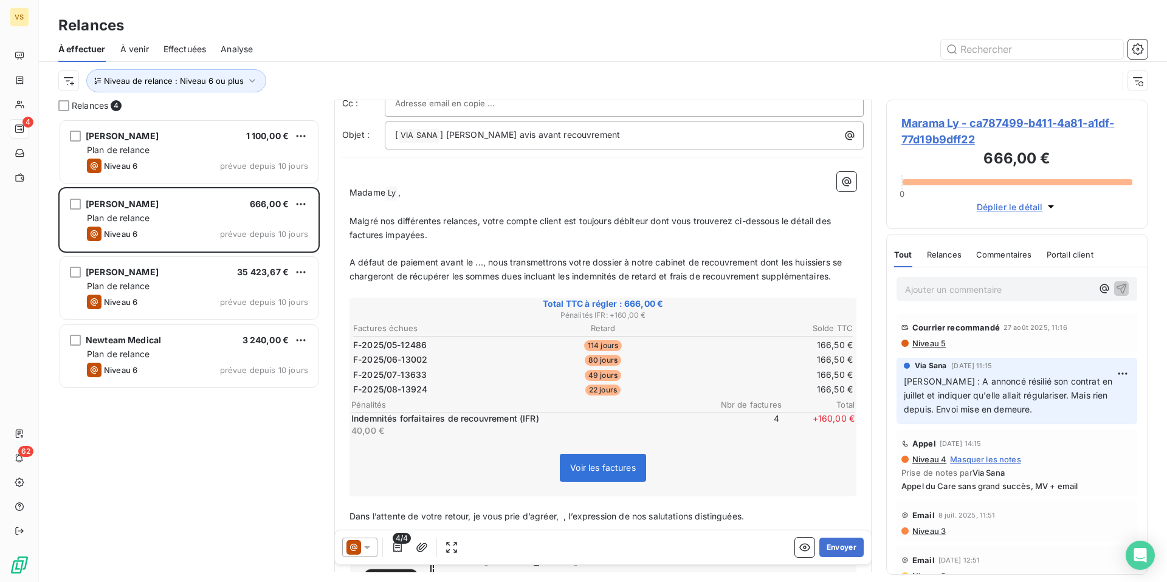
scroll to position [65, 0]
click at [483, 261] on span "A défaut de paiement avant le ..., nous transmettrons votre dossier à notre cab…" at bounding box center [596, 270] width 495 height 24
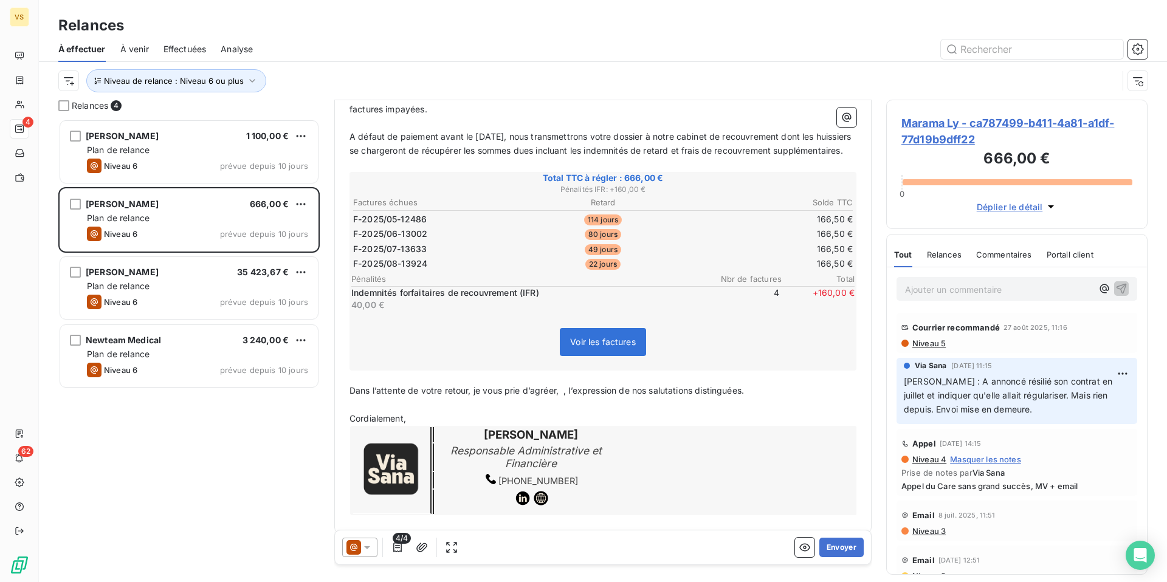
scroll to position [215, 0]
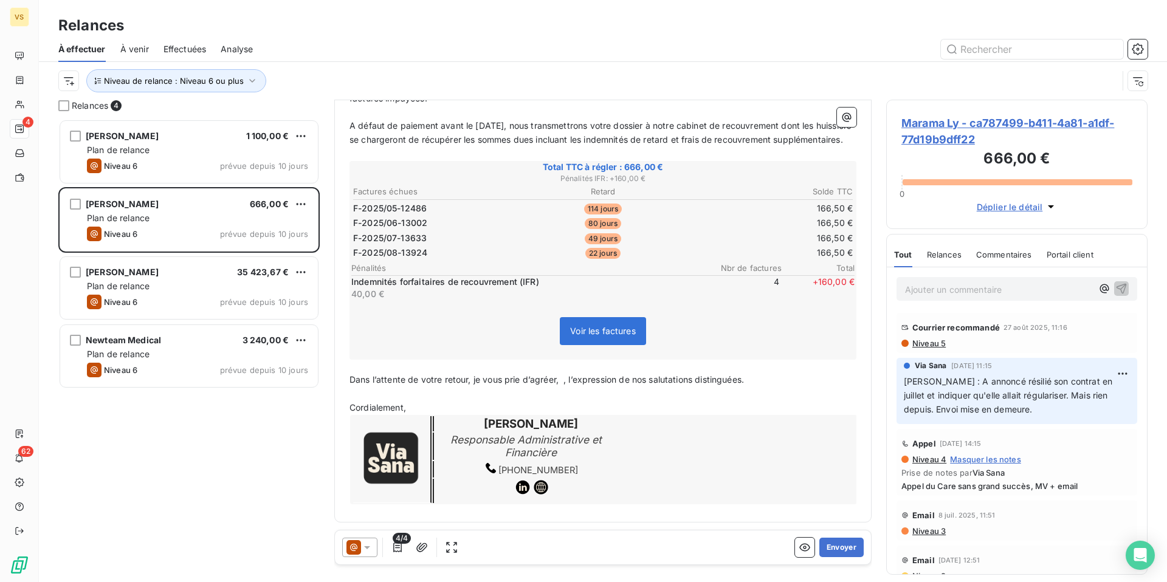
click at [562, 384] on p "Dans l’attente de votre retour, je vous prie d’agréer, ﻿ , l’expression de nos …" at bounding box center [602, 380] width 507 height 14
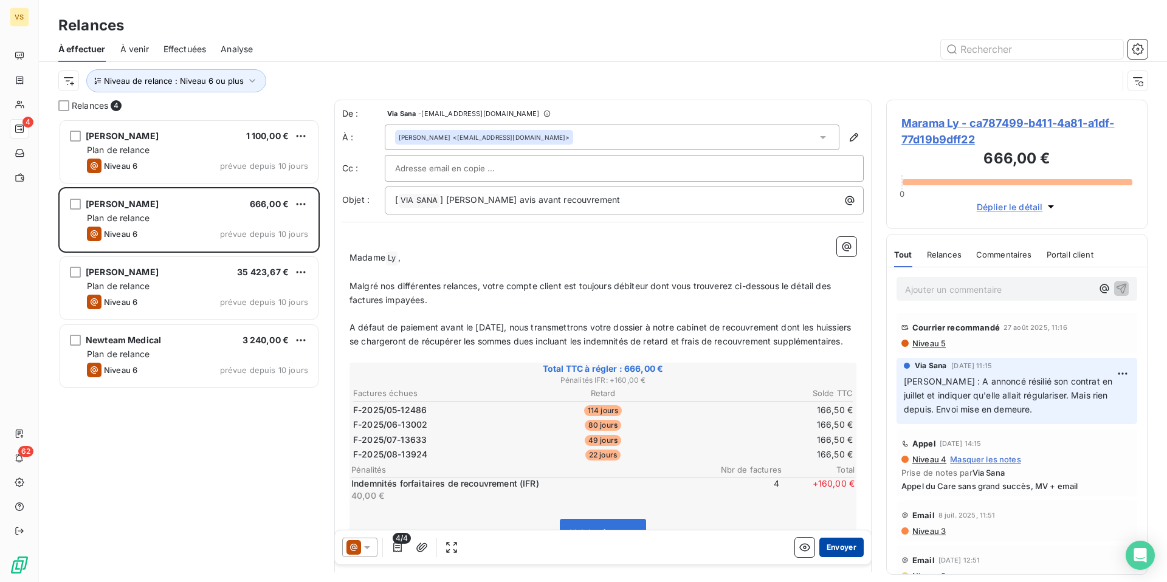
click at [834, 549] on button "Envoyer" at bounding box center [841, 547] width 44 height 19
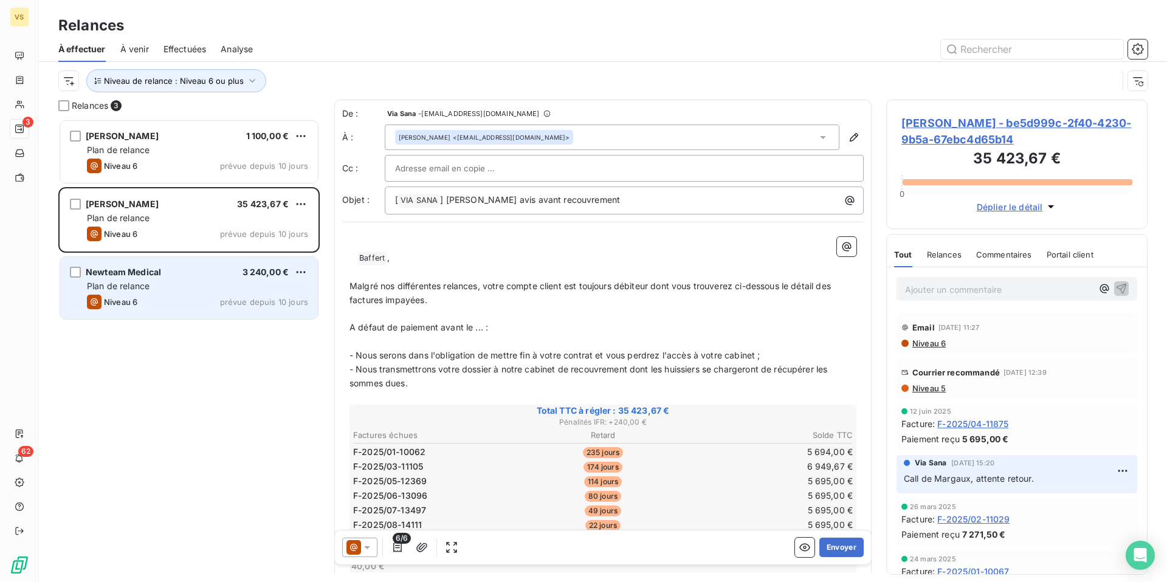
click at [167, 278] on div "Newteam Medical 3 240,00 € Plan de relance Niveau 6 prévue depuis 10 jours" at bounding box center [189, 288] width 258 height 62
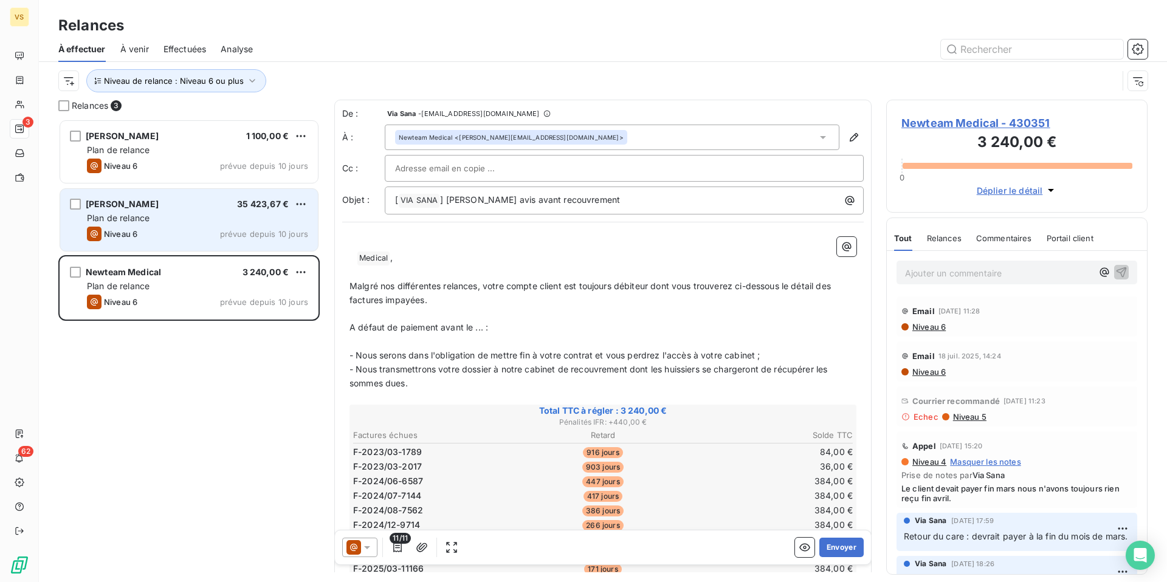
click at [185, 225] on div "[PERSON_NAME] 35 423,67 € Plan de relance Niveau 6 prévue depuis 10 jours" at bounding box center [189, 220] width 258 height 62
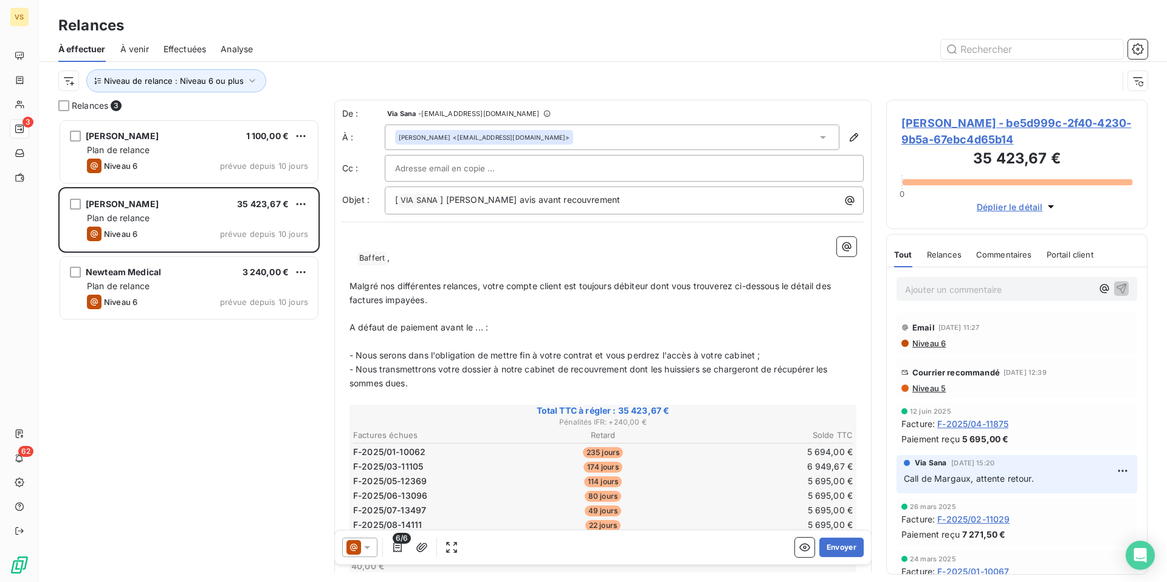
click at [959, 139] on span "[PERSON_NAME] - be5d999c-2f40-4230-9b5a-67ebc4d65b14" at bounding box center [1016, 131] width 231 height 33
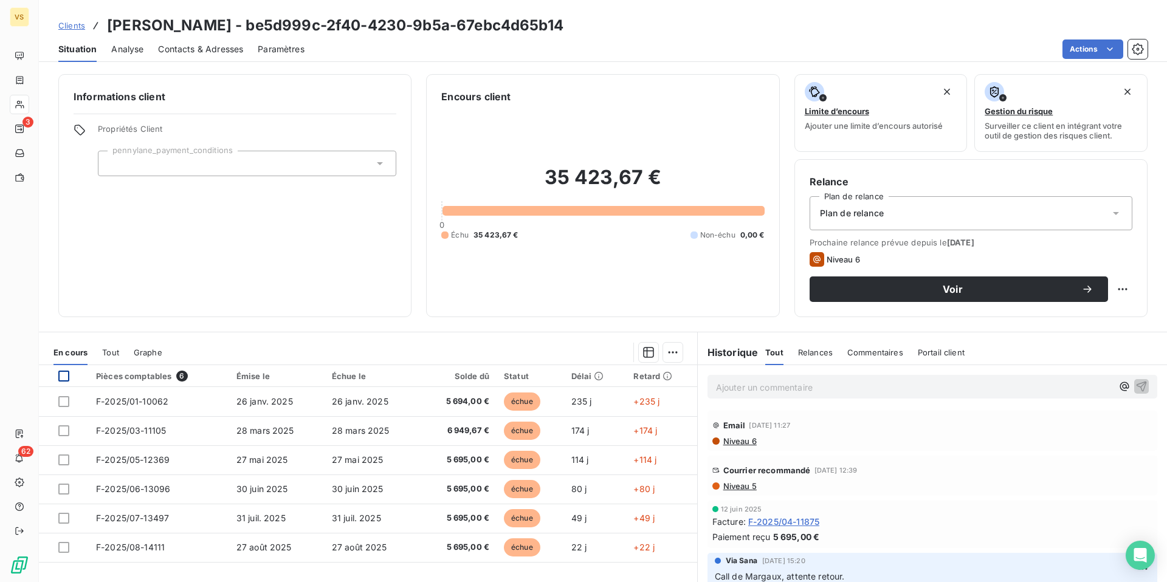
click at [63, 375] on div at bounding box center [63, 376] width 11 height 11
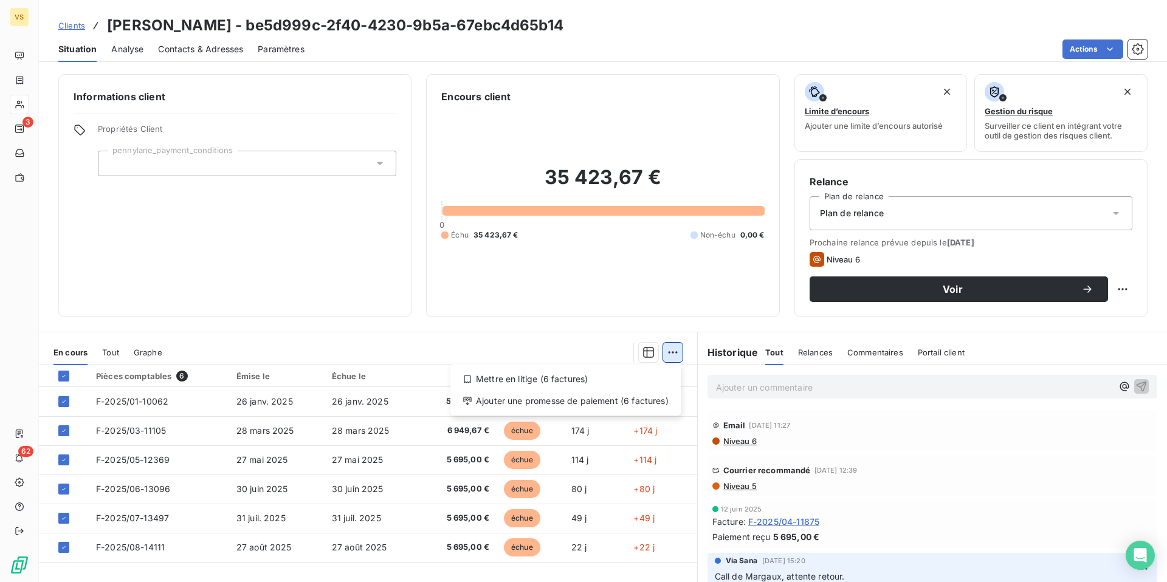
click at [672, 348] on html "VS 3 62 Clients [PERSON_NAME] - be5d999c-2f40-4230-9b5a-67ebc4d65b14 Situation …" at bounding box center [583, 291] width 1167 height 582
click at [600, 376] on div "Mettre en litige (6 factures)" at bounding box center [565, 379] width 221 height 19
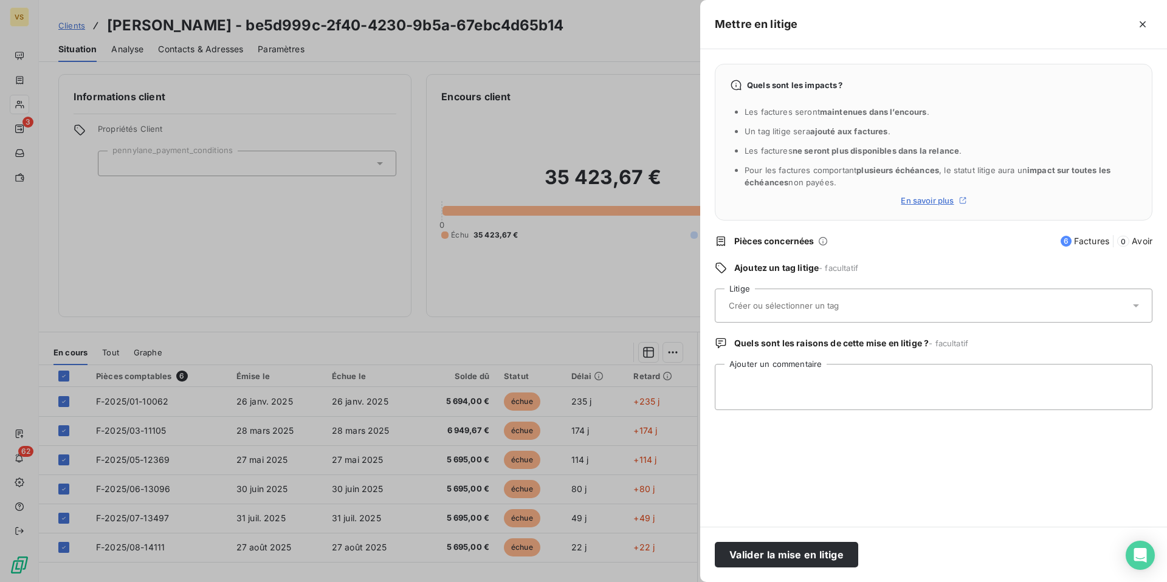
click at [785, 313] on div at bounding box center [927, 306] width 405 height 26
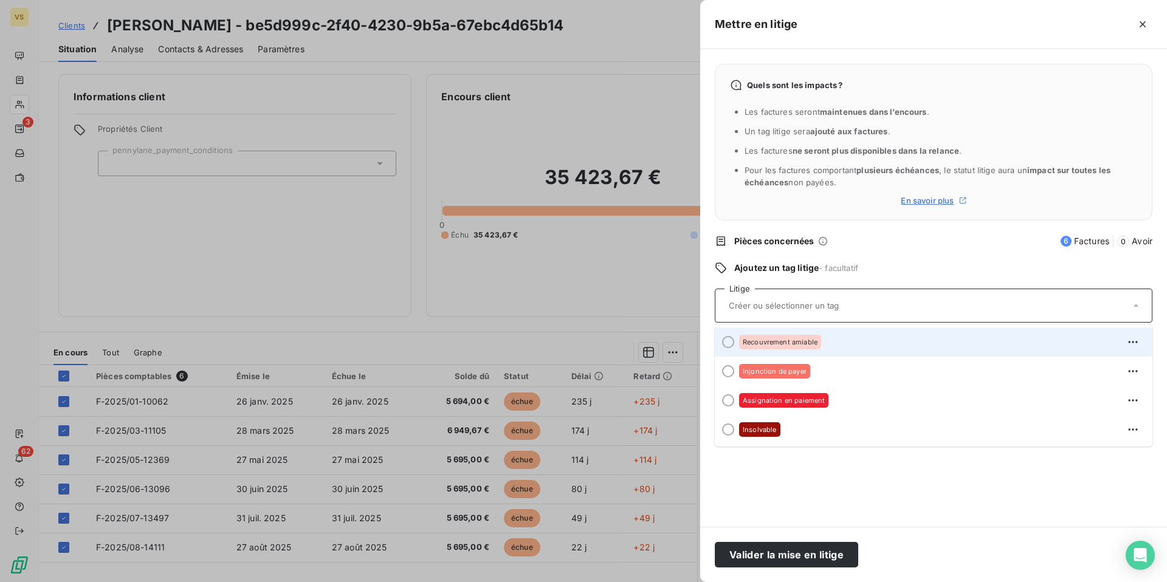
click at [796, 343] on span "Recouvrement amiable" at bounding box center [780, 342] width 75 height 7
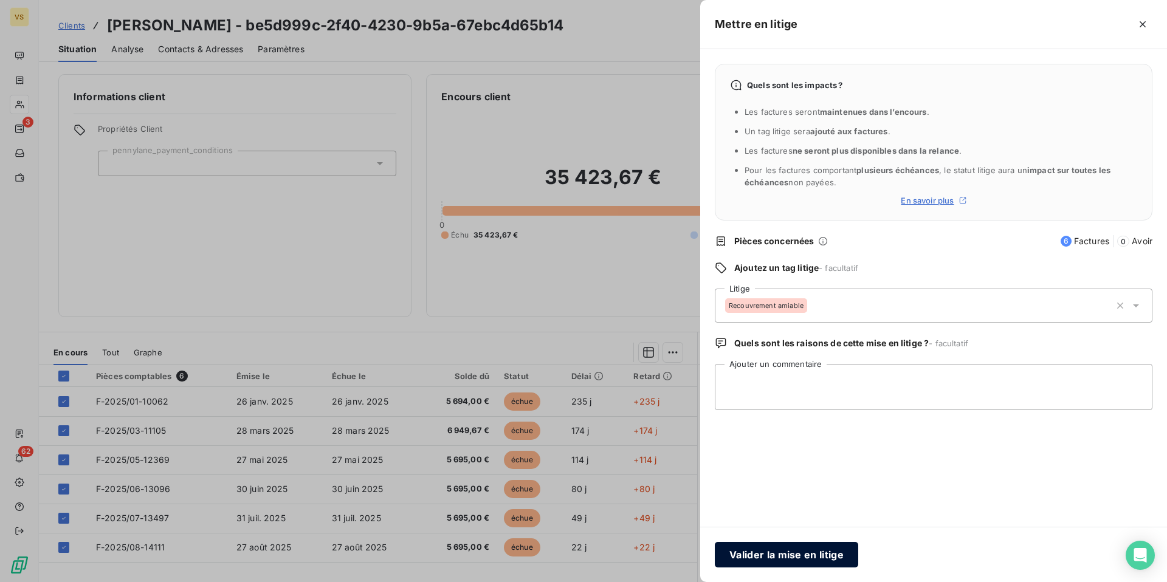
click at [840, 547] on button "Valider la mise en litige" at bounding box center [786, 555] width 143 height 26
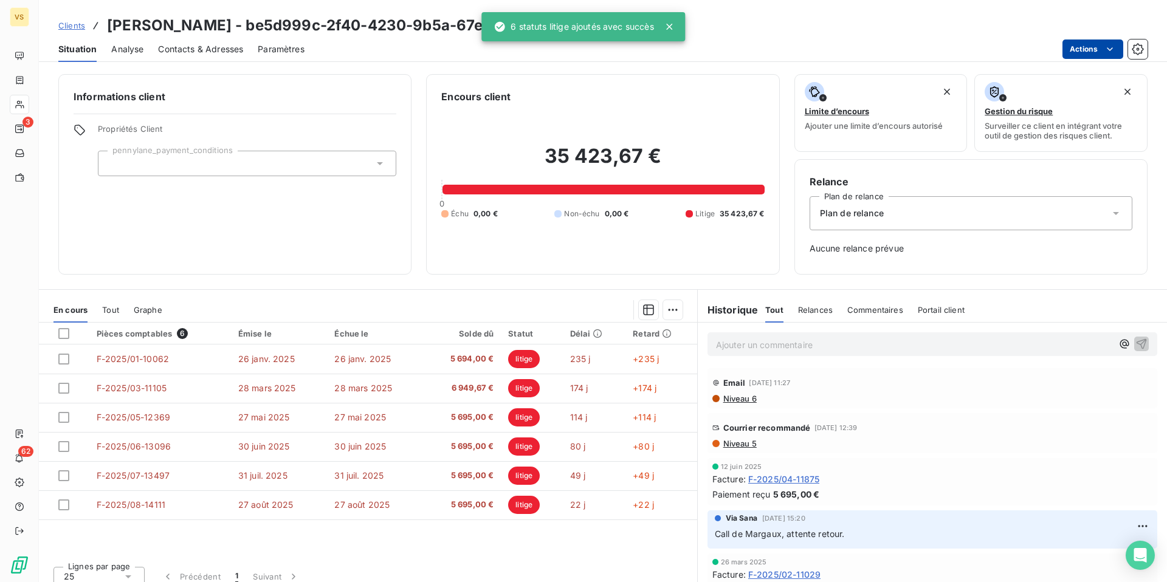
click at [1084, 46] on html "VS 3 62 Clients [PERSON_NAME] - be5d999c-2f40-4230-9b5a-67ebc4d65b14 Situation …" at bounding box center [583, 291] width 1167 height 582
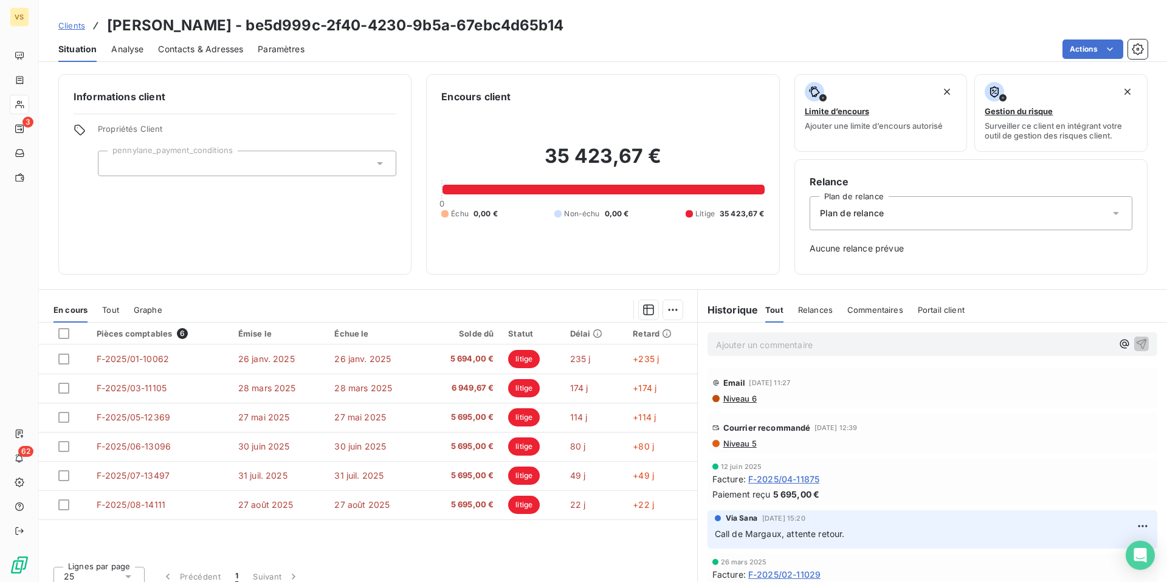
click at [884, 38] on html "VS 3 62 Clients [PERSON_NAME] - be5d999c-2f40-4230-9b5a-67ebc4d65b14 Situation …" at bounding box center [583, 291] width 1167 height 582
click at [1083, 47] on html "VS 2 62 Clients [PERSON_NAME] - be5d999c-2f40-4230-9b5a-67ebc4d65b14 Situation …" at bounding box center [583, 291] width 1167 height 582
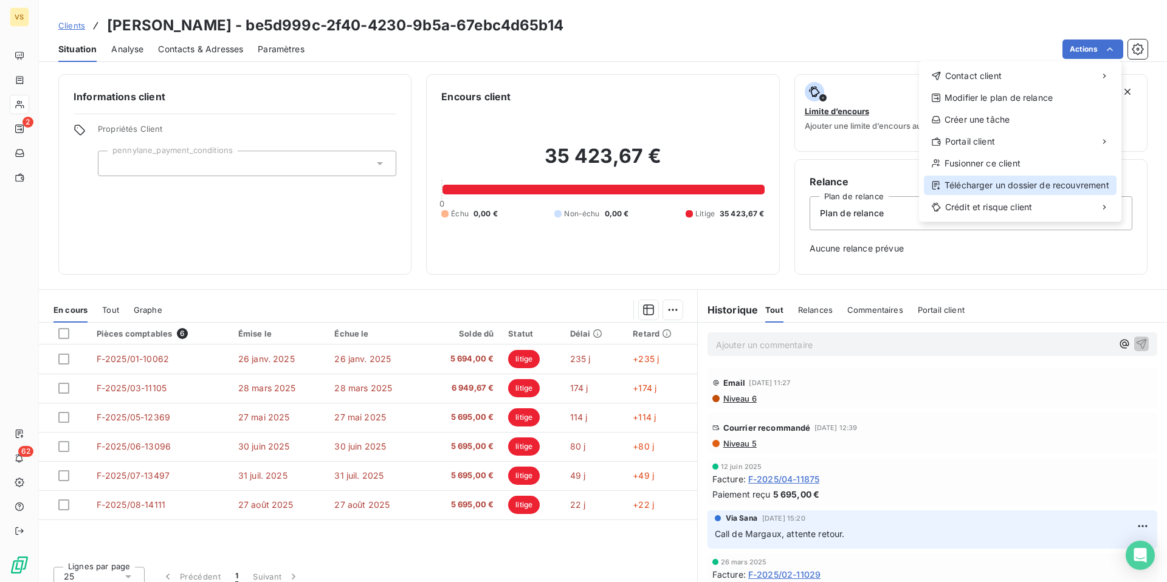
click at [1045, 185] on div "Télécharger un dossier de recouvrement" at bounding box center [1020, 185] width 193 height 19
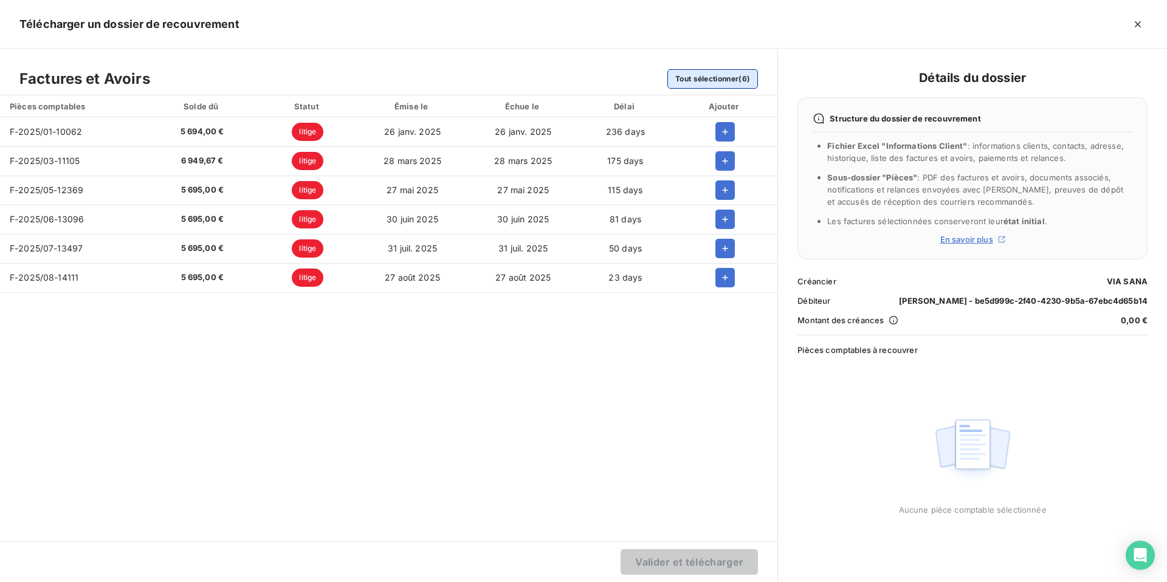
click at [680, 81] on button "Tout sélectionner (6)" at bounding box center [712, 78] width 91 height 19
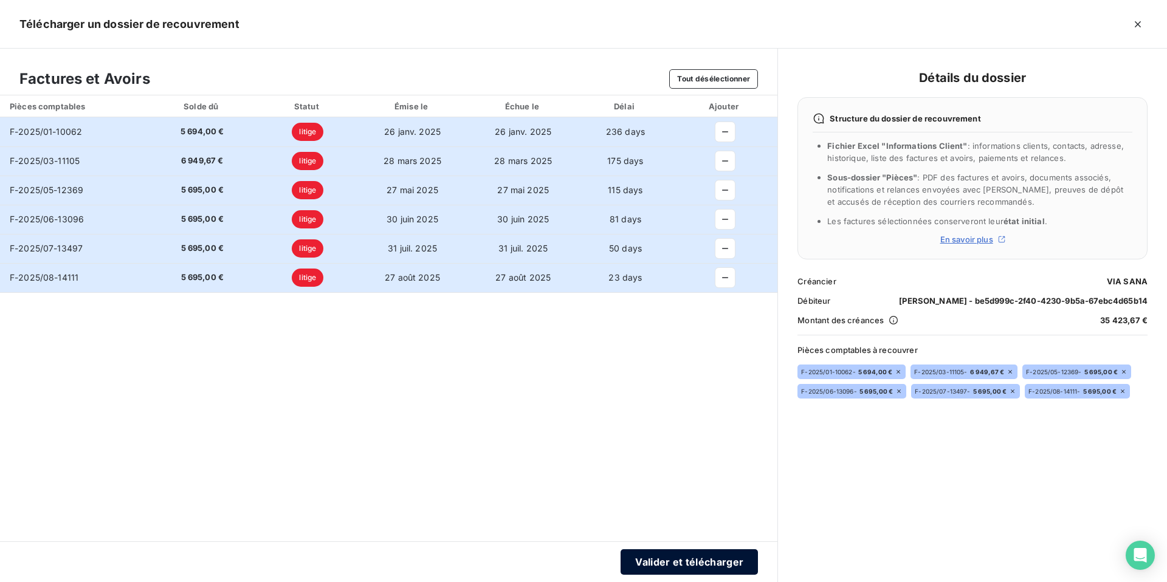
click at [715, 573] on button "Valider et télécharger" at bounding box center [689, 562] width 137 height 26
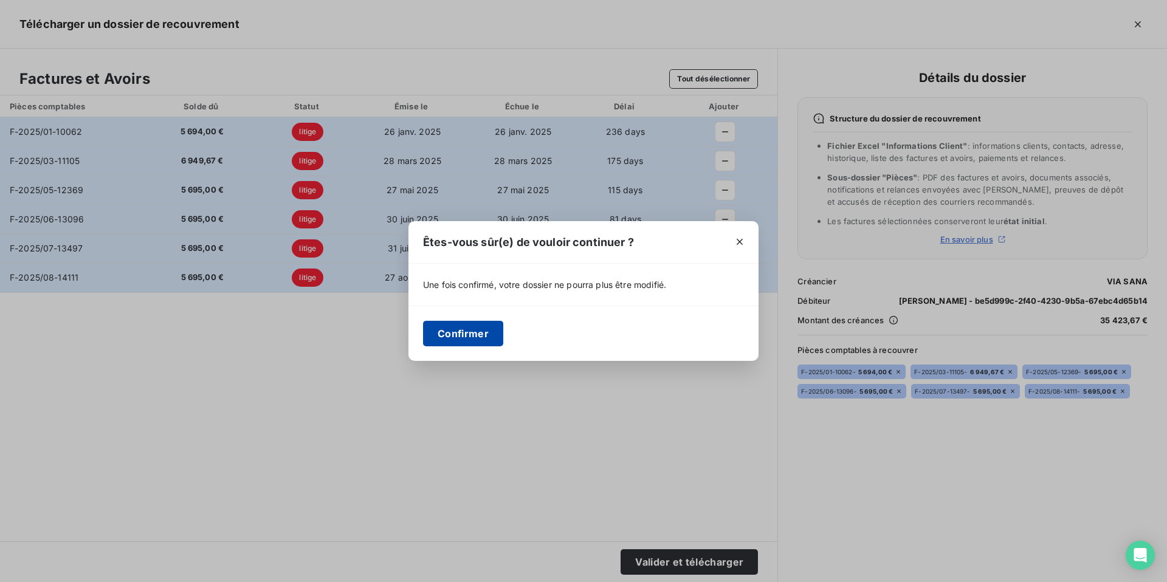
click at [472, 334] on button "Confirmer" at bounding box center [463, 334] width 80 height 26
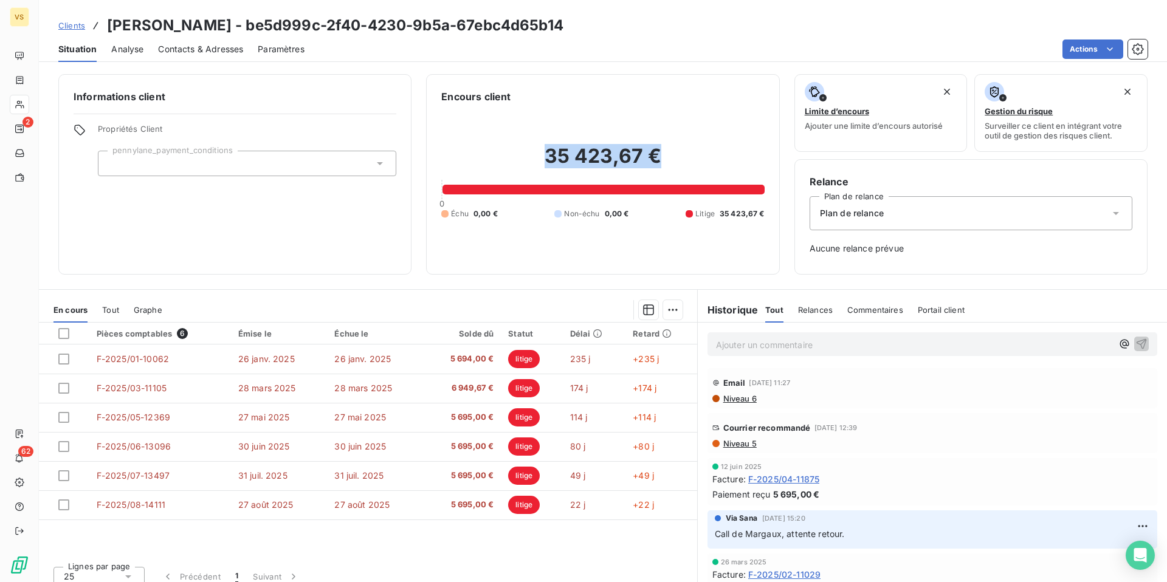
drag, startPoint x: 671, startPoint y: 163, endPoint x: 548, endPoint y: 157, distance: 122.9
click at [548, 157] on h2 "35 423,67 €" at bounding box center [602, 162] width 323 height 36
copy h2 "35 423,67 €"
